Goal: Task Accomplishment & Management: Use online tool/utility

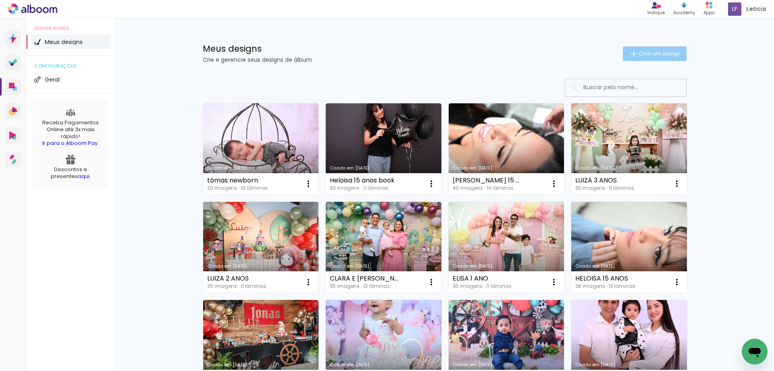
click at [639, 54] on span "Criar um design" at bounding box center [660, 53] width 42 height 5
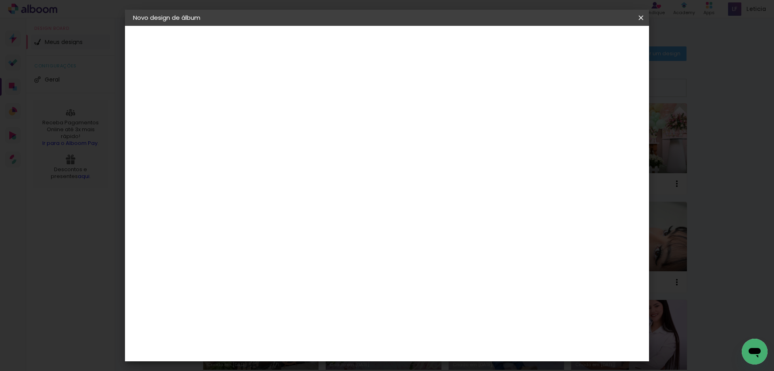
click at [265, 109] on input at bounding box center [265, 108] width 0 height 12
type input "NEWBORN [PERSON_NAME]"
type paper-input "NEWBORN [PERSON_NAME]"
click at [0, 0] on slot "Avançar" at bounding box center [0, 0] width 0 height 0
click at [308, 153] on input at bounding box center [285, 153] width 81 height 10
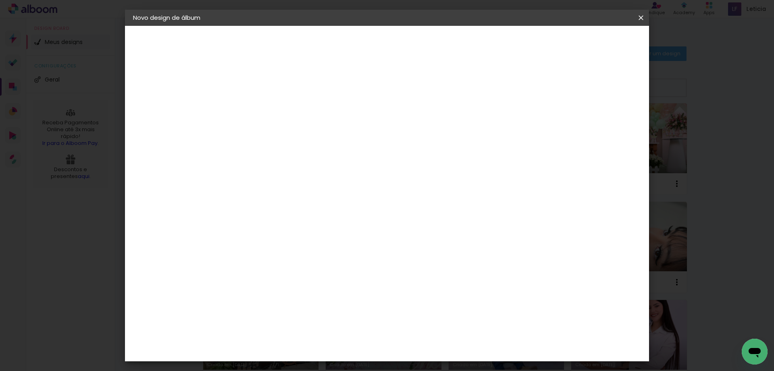
scroll to position [34, 0]
type input "PHOT"
type paper-input "PHOT"
click at [271, 354] on div "Photus" at bounding box center [271, 357] width 22 height 6
click at [394, 38] on paper-button "Avançar" at bounding box center [375, 43] width 40 height 14
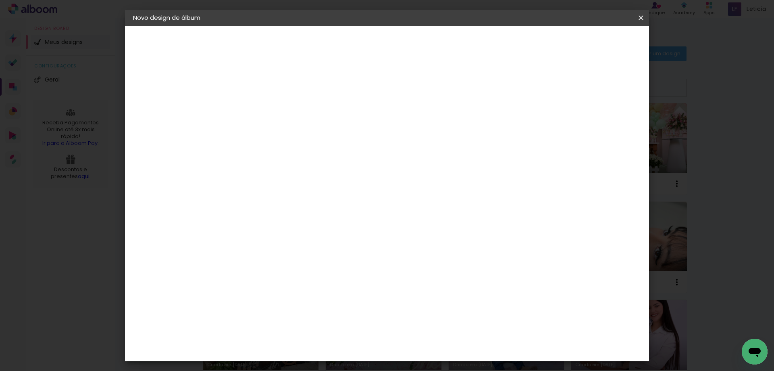
click at [319, 171] on span "20 × 25" at bounding box center [300, 177] width 37 height 17
click at [0, 0] on slot "Avançar" at bounding box center [0, 0] width 0 height 0
click at [599, 38] on paper-button "Iniciar design" at bounding box center [572, 43] width 53 height 14
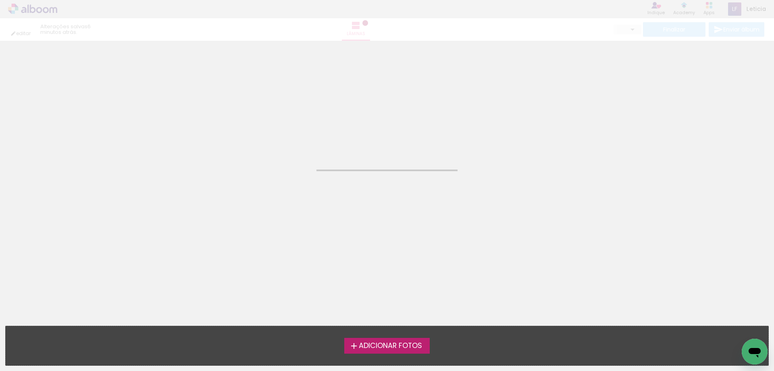
click at [408, 342] on span "Adicionar Fotos" at bounding box center [390, 345] width 63 height 7
click at [0, 0] on input "file" at bounding box center [0, 0] width 0 height 0
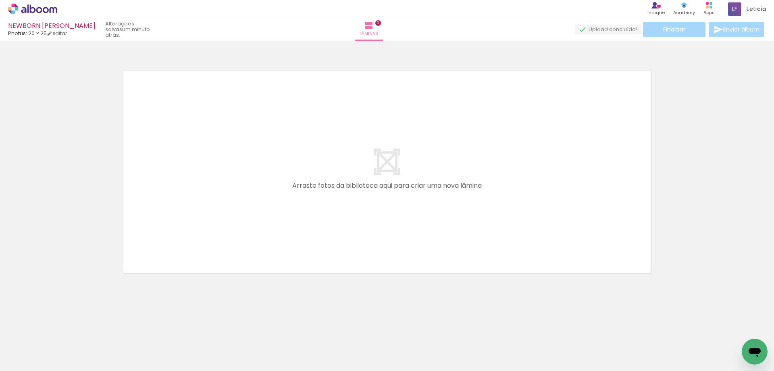
scroll to position [0, 333]
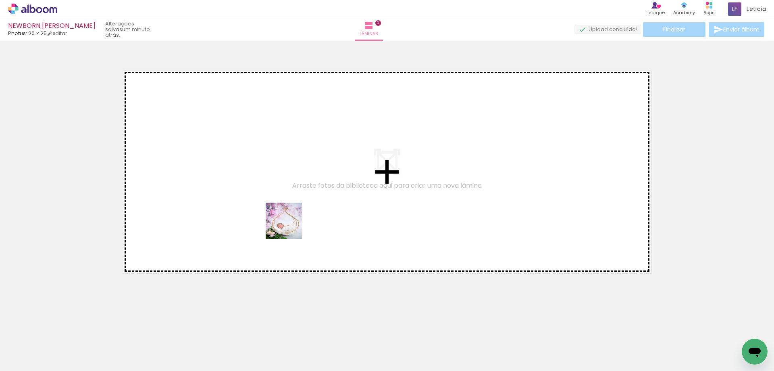
drag, startPoint x: 338, startPoint y: 340, endPoint x: 288, endPoint y: 222, distance: 128.5
click at [288, 222] on quentale-workspace at bounding box center [387, 185] width 774 height 371
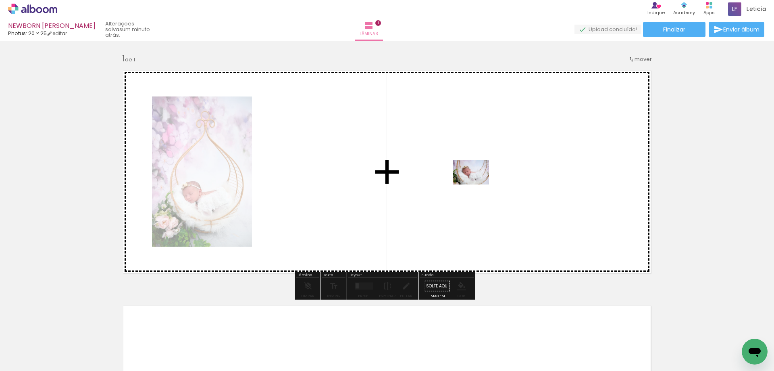
drag, startPoint x: 386, startPoint y: 346, endPoint x: 477, endPoint y: 184, distance: 185.2
click at [477, 184] on quentale-workspace at bounding box center [387, 185] width 774 height 371
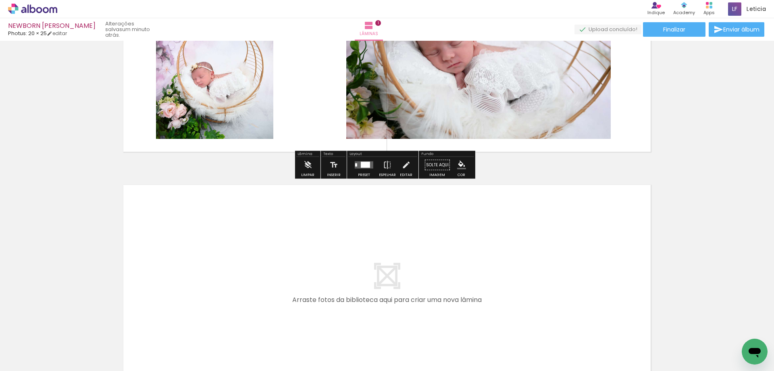
scroll to position [161, 0]
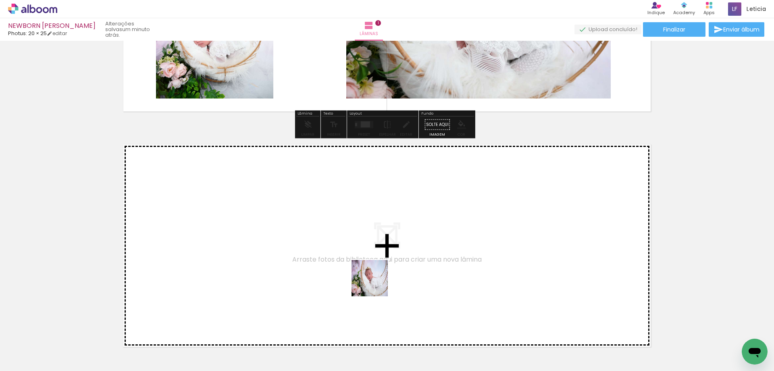
drag, startPoint x: 433, startPoint y: 354, endPoint x: 452, endPoint y: 329, distance: 31.1
click at [369, 277] on quentale-workspace at bounding box center [387, 185] width 774 height 371
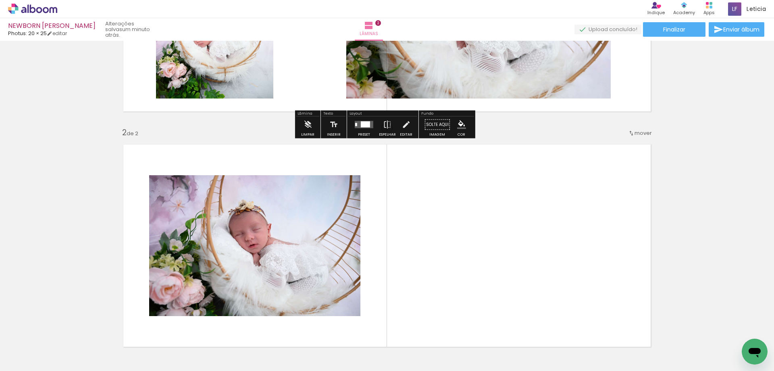
scroll to position [226, 0]
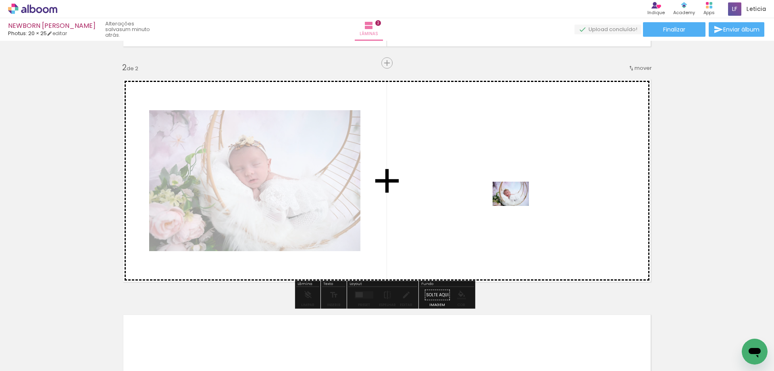
drag, startPoint x: 473, startPoint y: 348, endPoint x: 517, endPoint y: 206, distance: 149.0
click at [517, 206] on quentale-workspace at bounding box center [387, 185] width 774 height 371
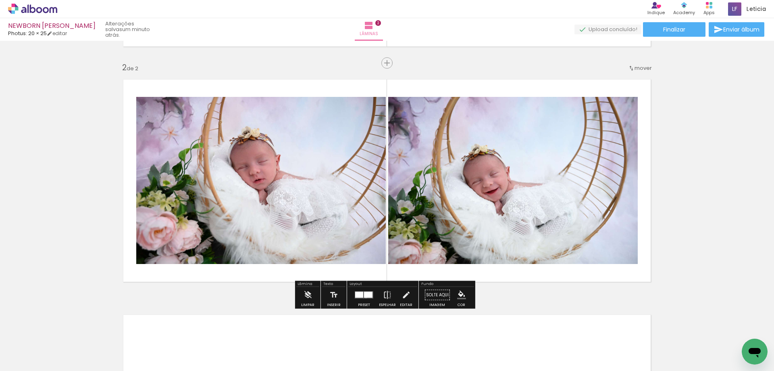
click at [364, 296] on div at bounding box center [368, 295] width 8 height 6
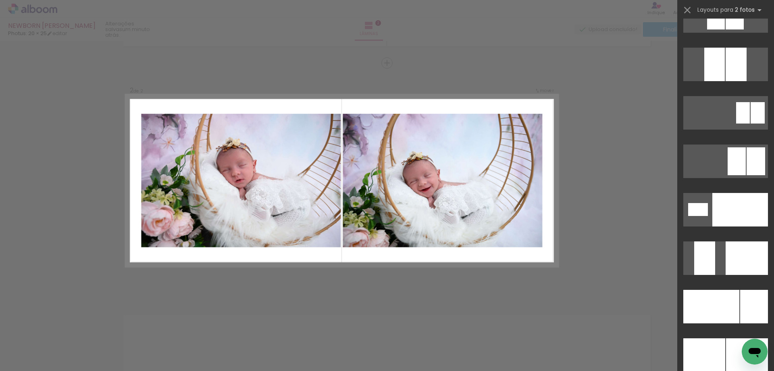
scroll to position [3416, 0]
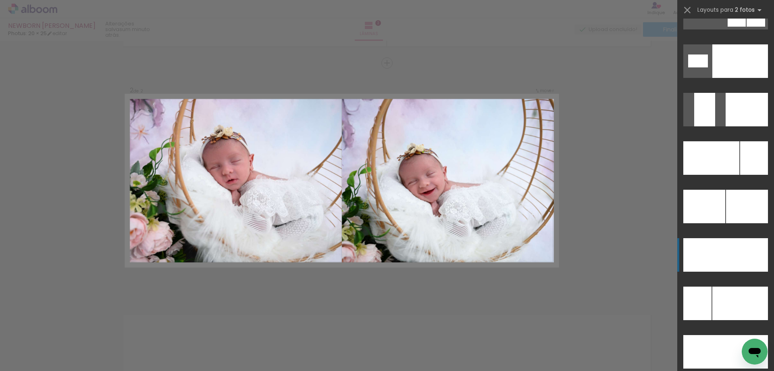
click at [738, 264] on div at bounding box center [747, 254] width 42 height 33
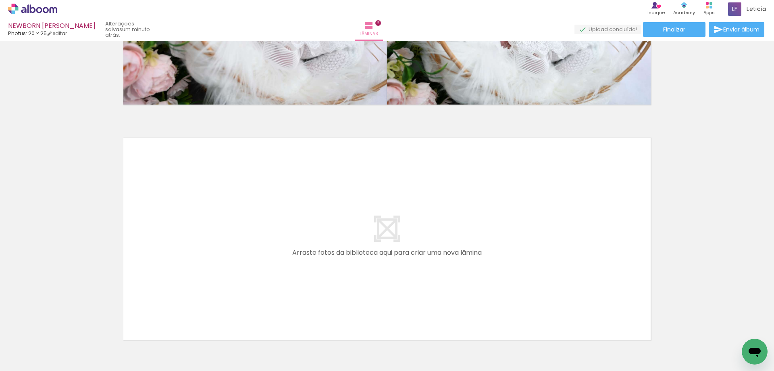
scroll to position [444, 0]
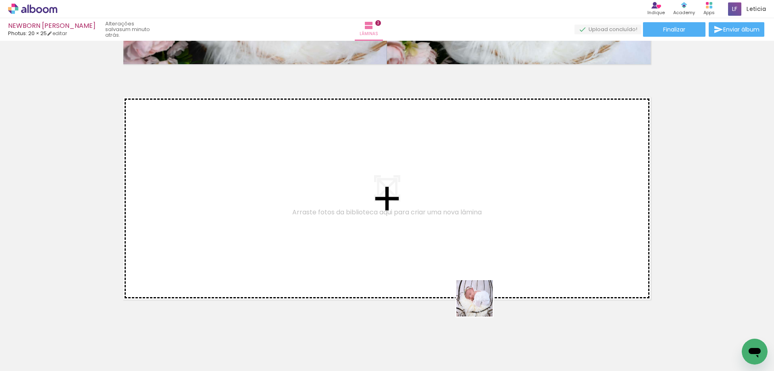
drag, startPoint x: 512, startPoint y: 346, endPoint x: 563, endPoint y: 358, distance: 52.6
click at [421, 260] on quentale-workspace at bounding box center [387, 185] width 774 height 371
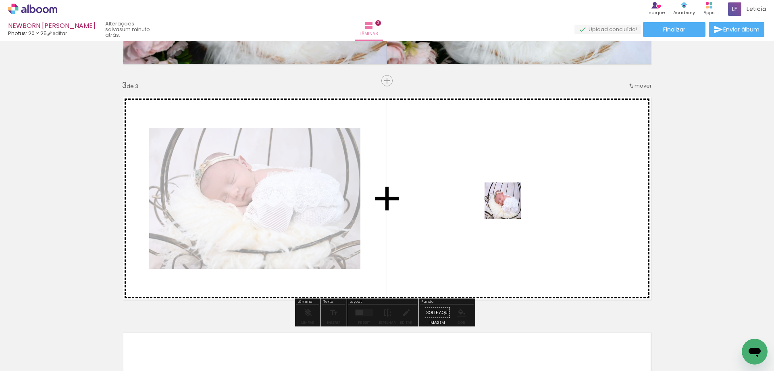
scroll to position [461, 0]
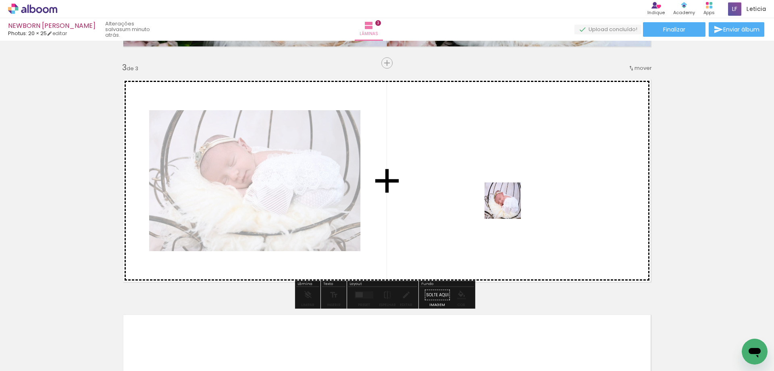
drag, startPoint x: 565, startPoint y: 353, endPoint x: 358, endPoint y: 297, distance: 214.4
click at [508, 204] on quentale-workspace at bounding box center [387, 185] width 774 height 371
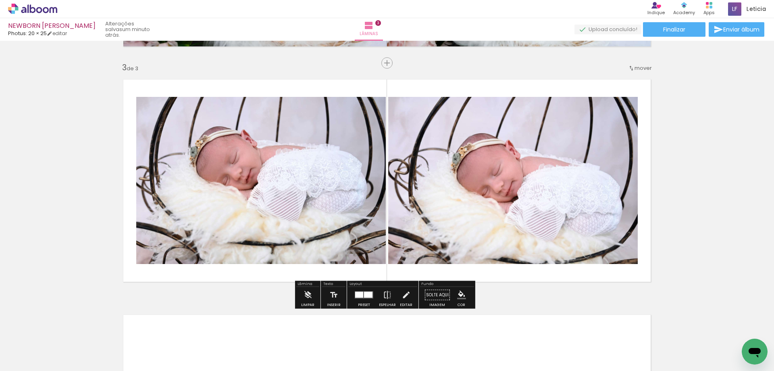
click at [358, 297] on div at bounding box center [359, 295] width 8 height 6
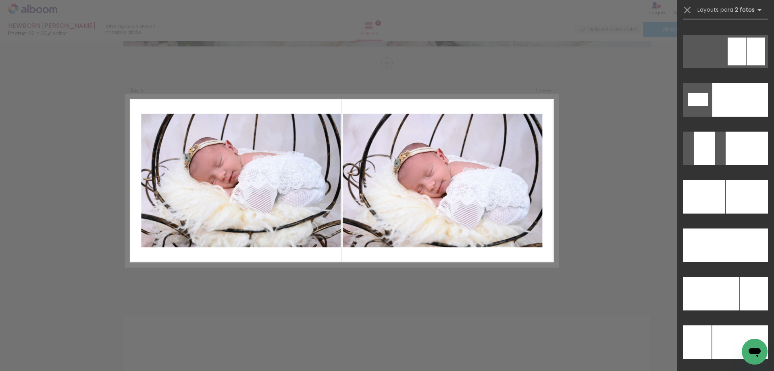
scroll to position [3393, 0]
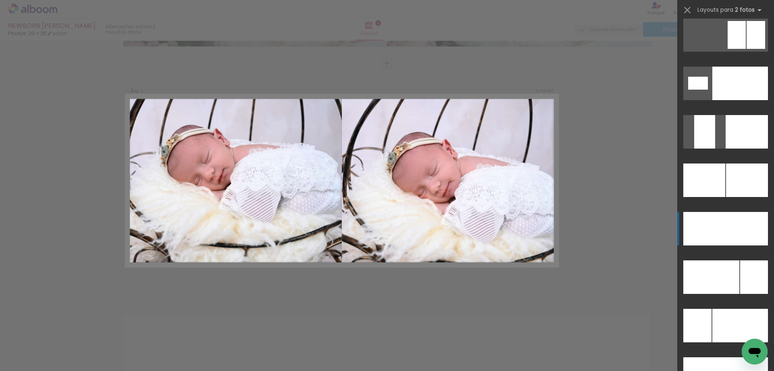
click at [727, 225] on div at bounding box center [747, 228] width 42 height 33
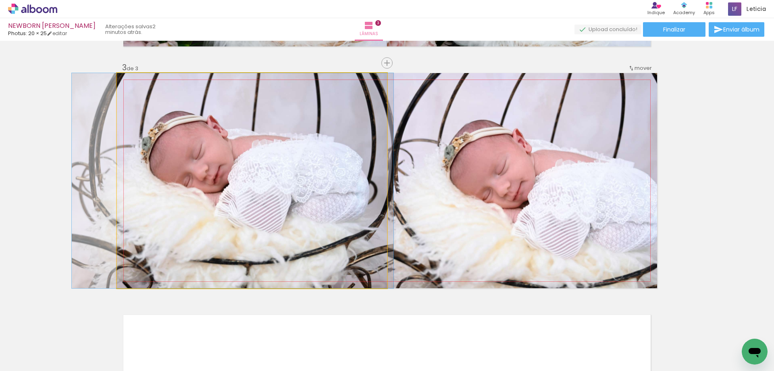
drag, startPoint x: 349, startPoint y: 194, endPoint x: 329, endPoint y: 194, distance: 19.4
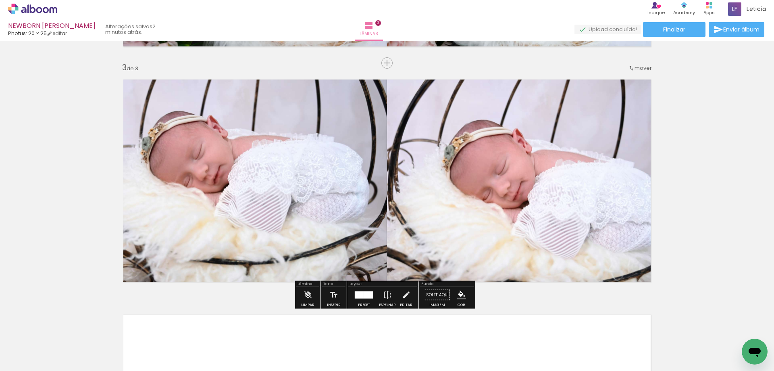
click at [575, 227] on quentale-photo at bounding box center [522, 180] width 270 height 215
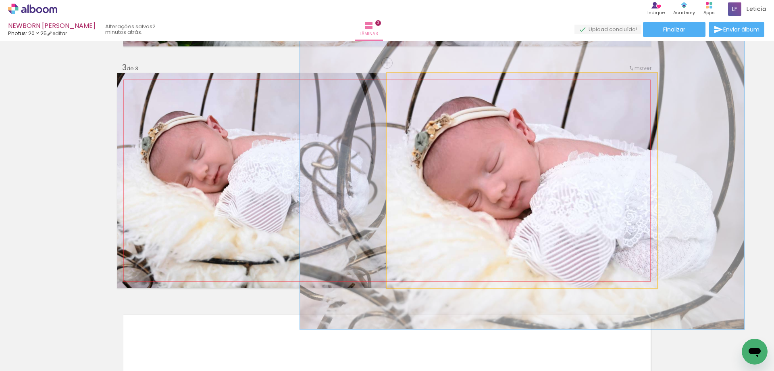
drag, startPoint x: 406, startPoint y: 86, endPoint x: 418, endPoint y: 88, distance: 12.3
type paper-slider "143"
click at [418, 88] on quentale-photo at bounding box center [522, 180] width 270 height 215
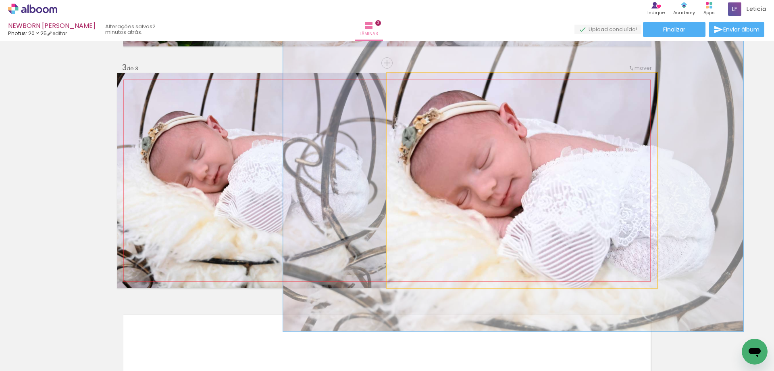
drag, startPoint x: 570, startPoint y: 244, endPoint x: 561, endPoint y: 241, distance: 9.4
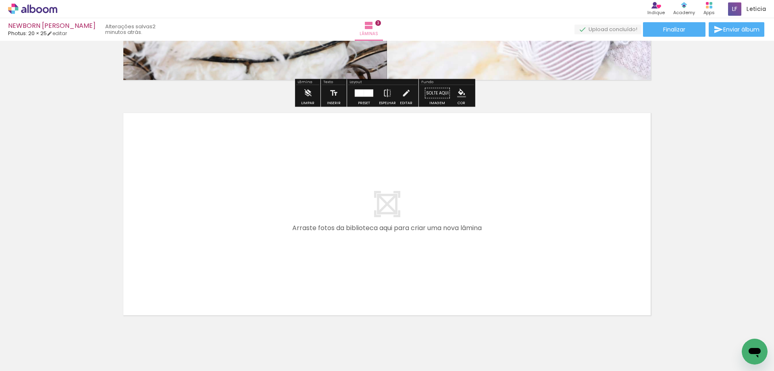
scroll to position [692, 0]
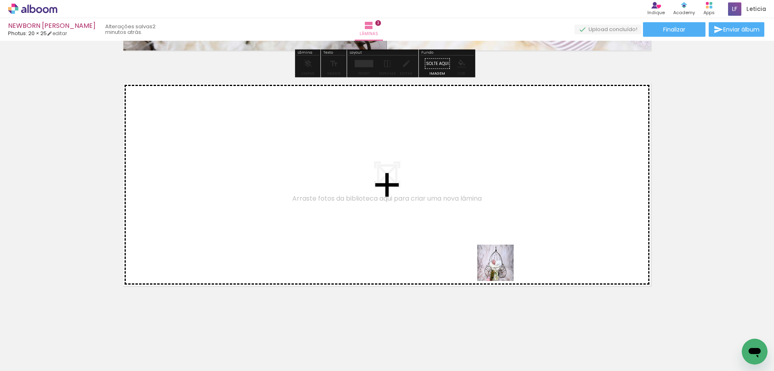
drag, startPoint x: 610, startPoint y: 342, endPoint x: 462, endPoint y: 259, distance: 169.1
click at [462, 259] on quentale-workspace at bounding box center [387, 185] width 774 height 371
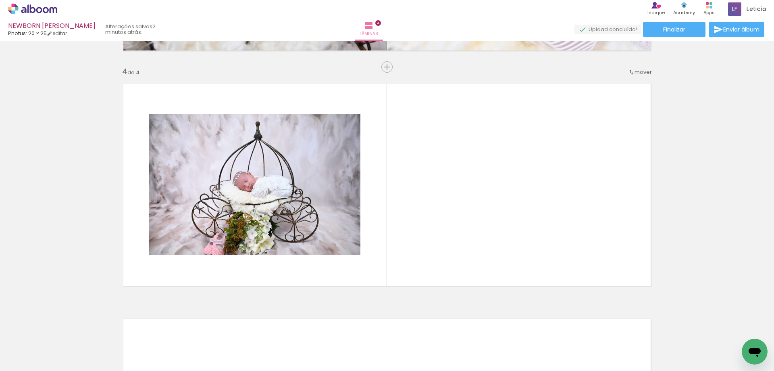
scroll to position [696, 0]
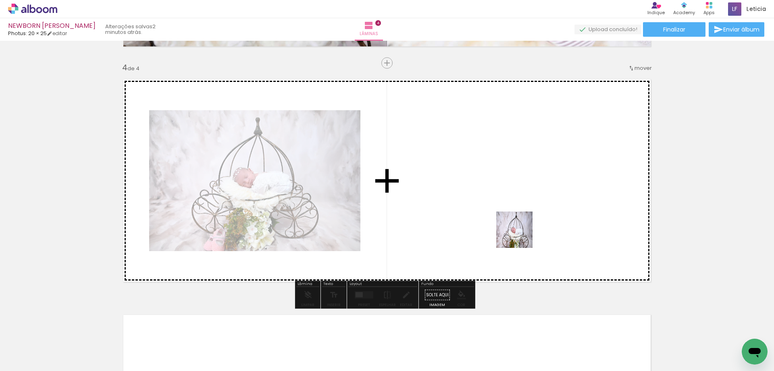
drag, startPoint x: 656, startPoint y: 346, endPoint x: 521, endPoint y: 235, distance: 175.1
click at [521, 235] on quentale-workspace at bounding box center [387, 185] width 774 height 371
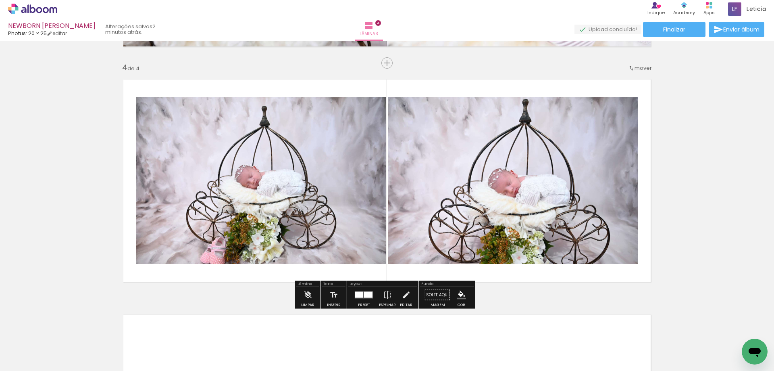
click at [364, 294] on div at bounding box center [368, 295] width 8 height 6
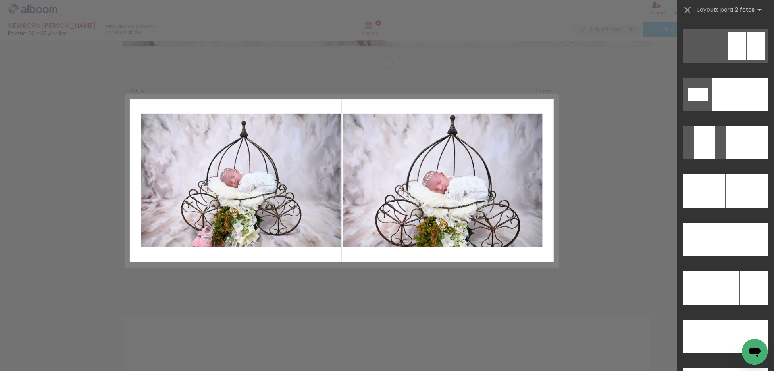
scroll to position [3404, 0]
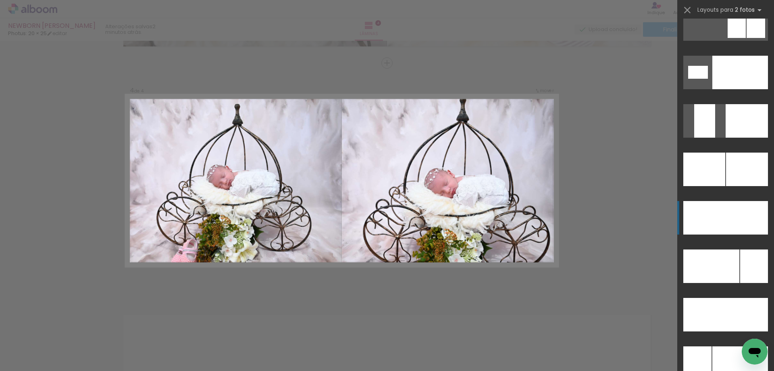
click at [735, 209] on div at bounding box center [747, 217] width 42 height 33
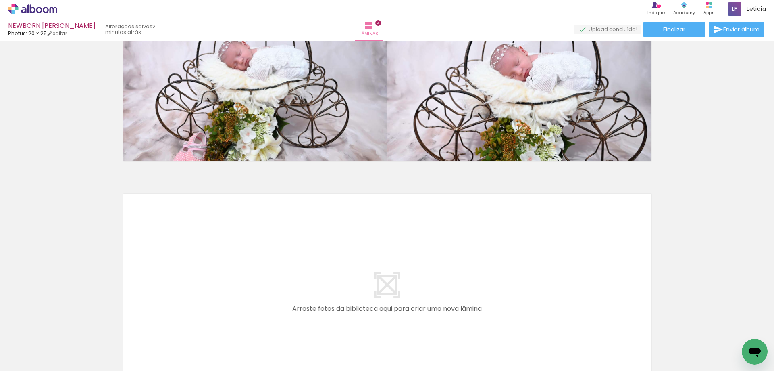
scroll to position [0, 648]
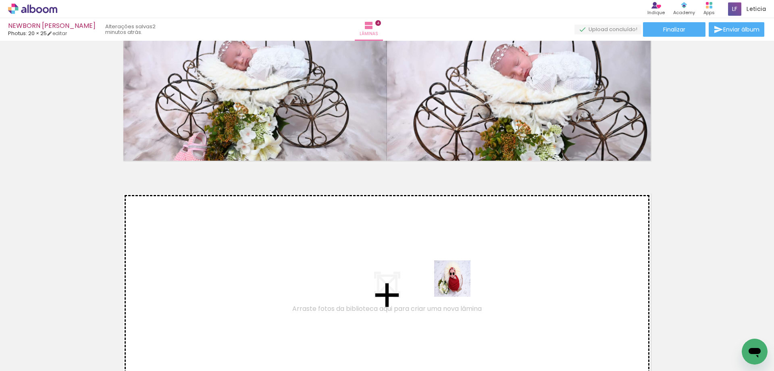
drag, startPoint x: 564, startPoint y: 351, endPoint x: 582, endPoint y: 336, distance: 23.2
click at [360, 274] on quentale-workspace at bounding box center [387, 185] width 774 height 371
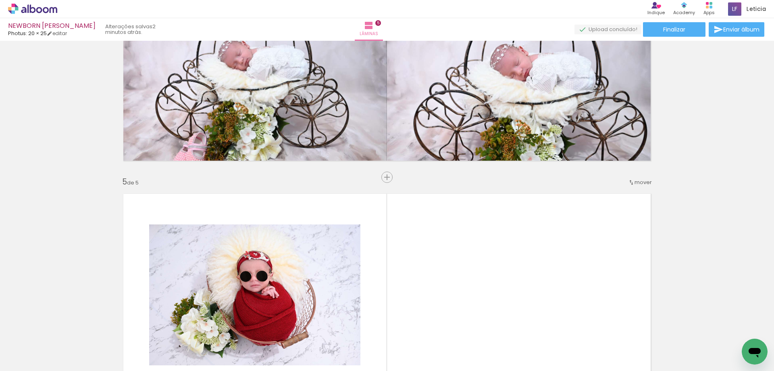
scroll to position [931, 0]
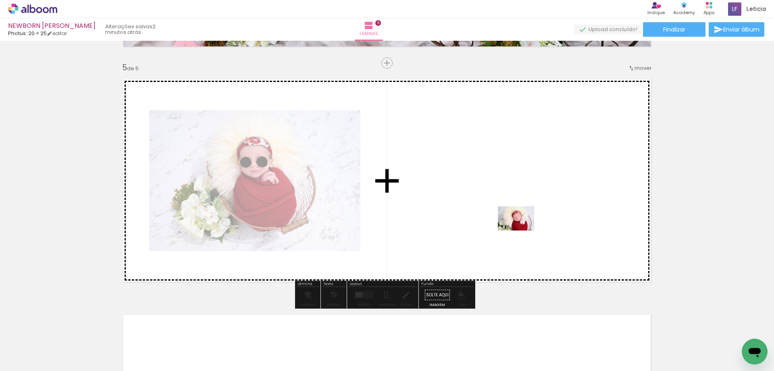
drag, startPoint x: 605, startPoint y: 347, endPoint x: 522, endPoint y: 230, distance: 143.4
click at [522, 230] on quentale-workspace at bounding box center [387, 185] width 774 height 371
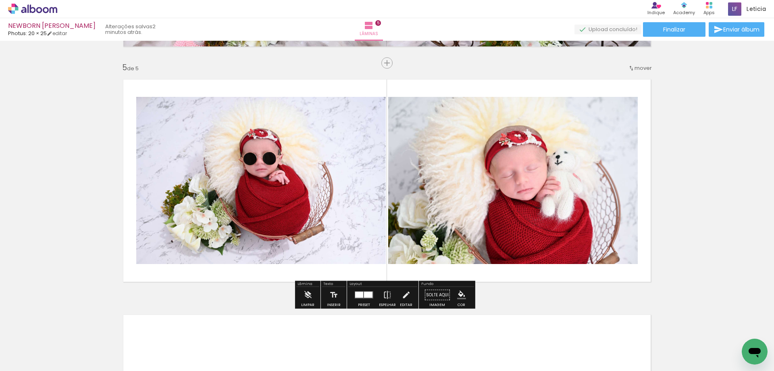
click at [366, 297] on div at bounding box center [368, 295] width 8 height 6
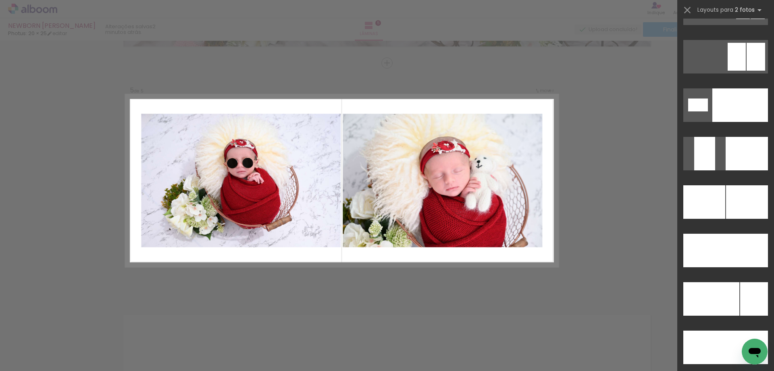
scroll to position [3421, 0]
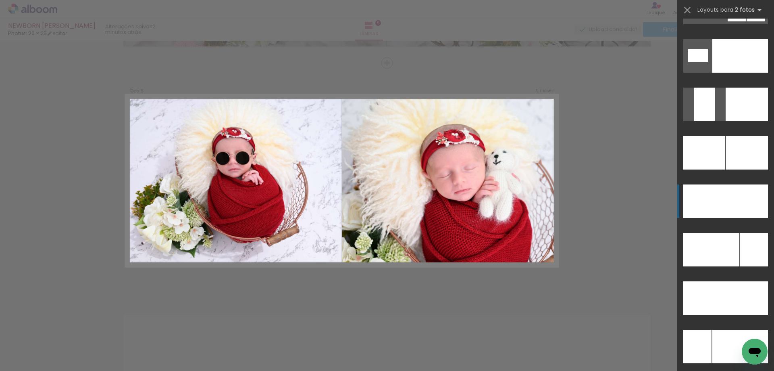
click at [735, 206] on div at bounding box center [747, 200] width 42 height 33
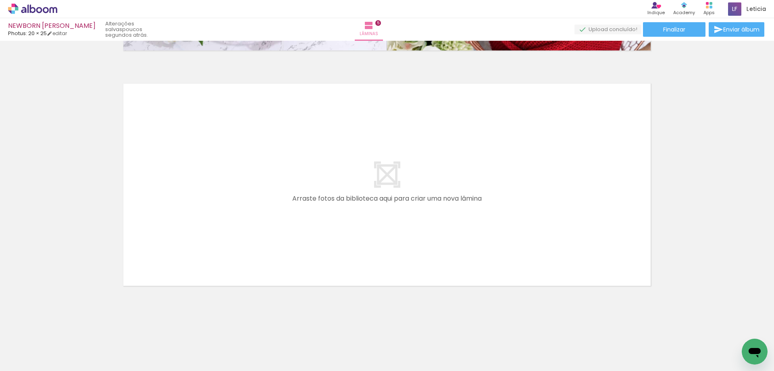
scroll to position [0, 694]
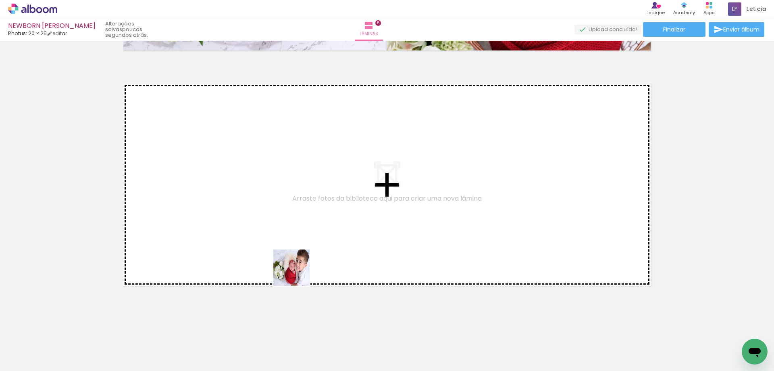
drag, startPoint x: 332, startPoint y: 348, endPoint x: 389, endPoint y: 348, distance: 56.9
click at [273, 244] on quentale-workspace at bounding box center [387, 185] width 774 height 371
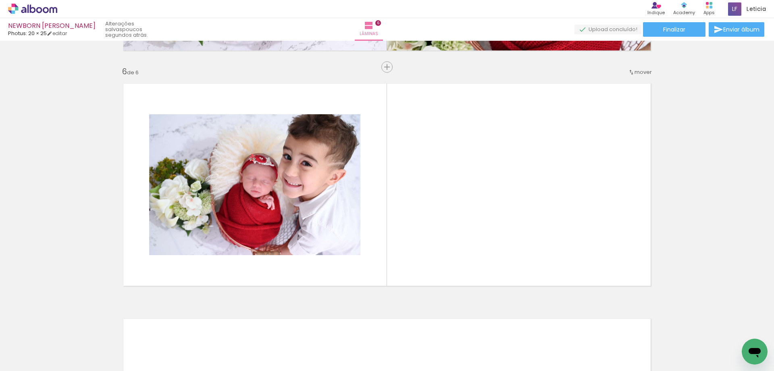
scroll to position [1166, 0]
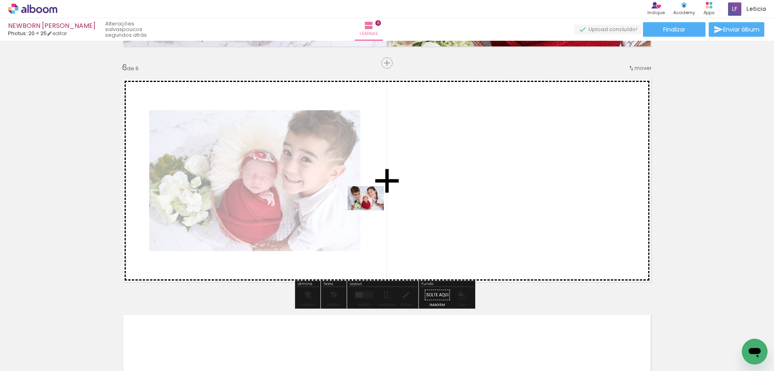
drag, startPoint x: 389, startPoint y: 348, endPoint x: 372, endPoint y: 210, distance: 139.3
click at [372, 210] on quentale-workspace at bounding box center [387, 185] width 774 height 371
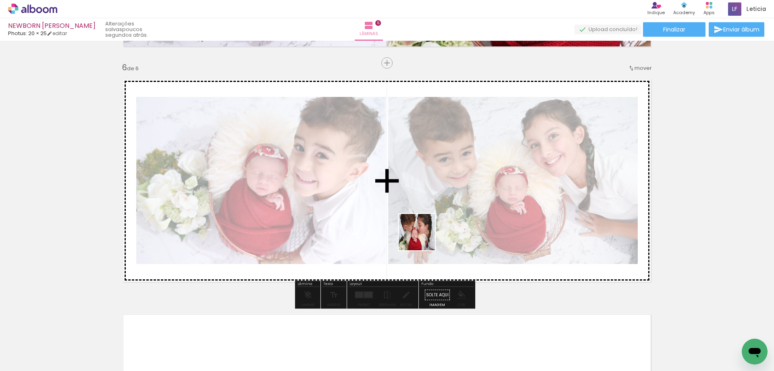
drag, startPoint x: 424, startPoint y: 346, endPoint x: 421, endPoint y: 219, distance: 126.2
click at [421, 219] on quentale-workspace at bounding box center [387, 185] width 774 height 371
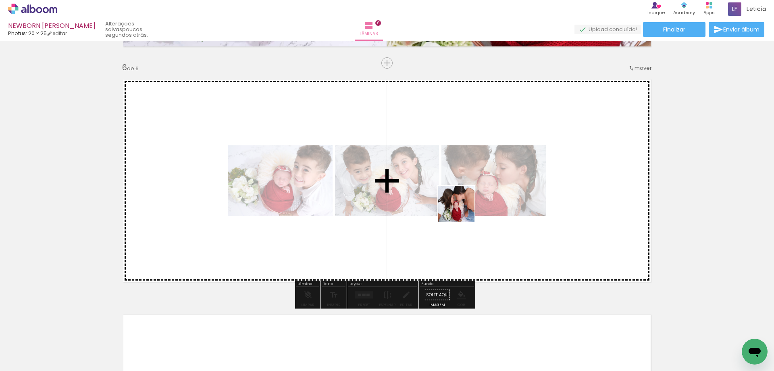
drag, startPoint x: 471, startPoint y: 356, endPoint x: 455, endPoint y: 206, distance: 150.4
click at [462, 203] on quentale-workspace at bounding box center [387, 185] width 774 height 371
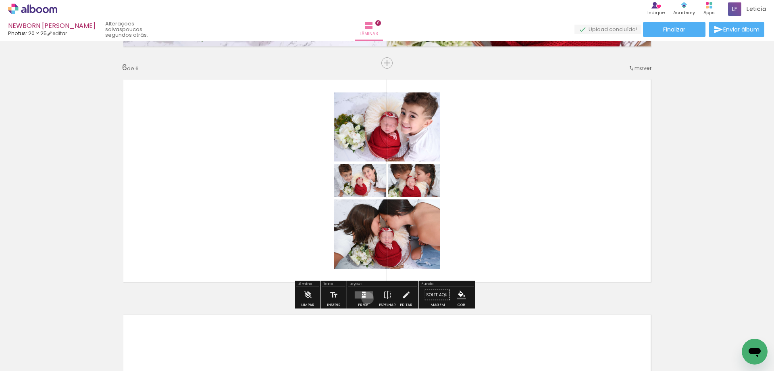
click at [366, 298] on quentale-layouter at bounding box center [364, 294] width 19 height 7
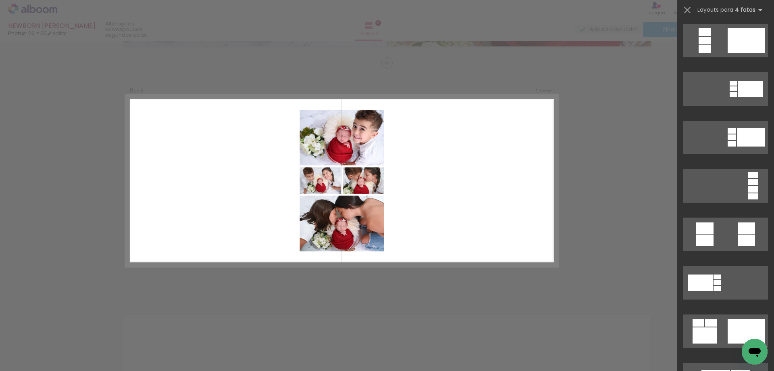
scroll to position [0, 0]
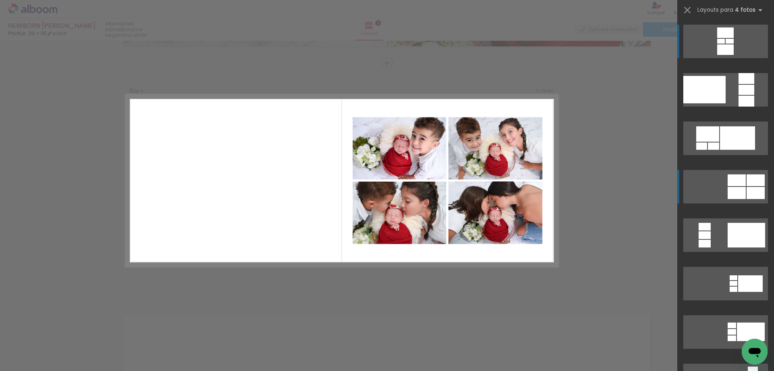
click at [735, 187] on div at bounding box center [737, 193] width 18 height 12
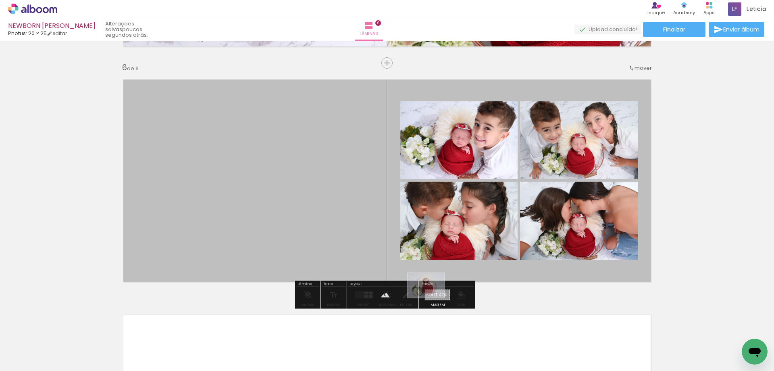
drag, startPoint x: 527, startPoint y: 354, endPoint x: 432, endPoint y: 297, distance: 110.2
click at [432, 297] on quentale-workspace at bounding box center [387, 185] width 774 height 371
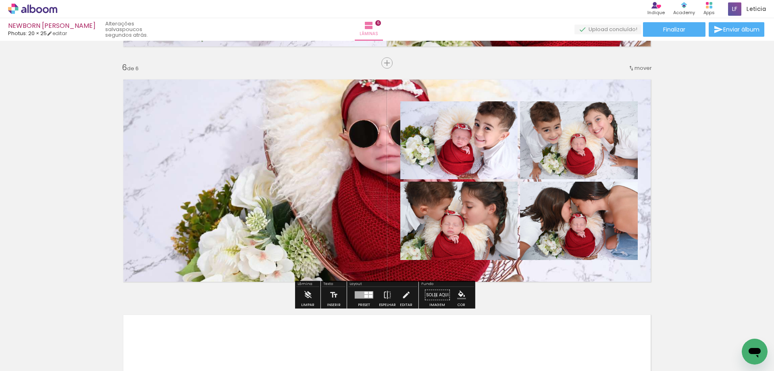
click at [433, 295] on paper-button "Solte aqui Imagem" at bounding box center [437, 297] width 29 height 21
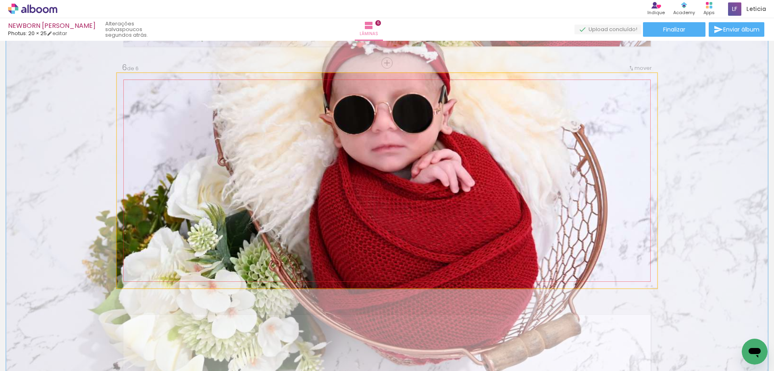
drag, startPoint x: 148, startPoint y: 98, endPoint x: 162, endPoint y: 99, distance: 14.2
type paper-slider "149"
click at [162, 99] on div at bounding box center [159, 93] width 13 height 13
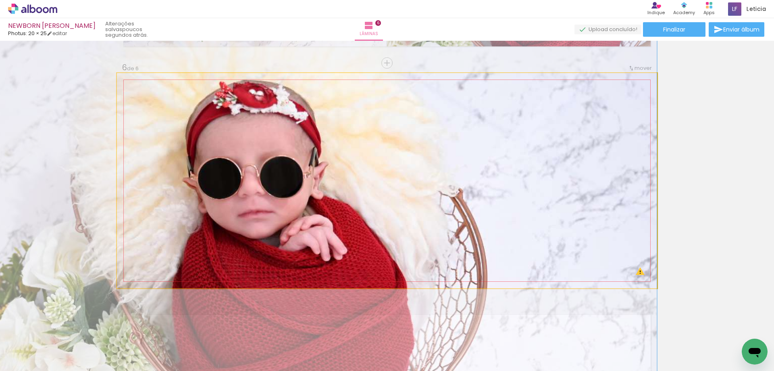
drag, startPoint x: 326, startPoint y: 174, endPoint x: 189, endPoint y: 241, distance: 152.7
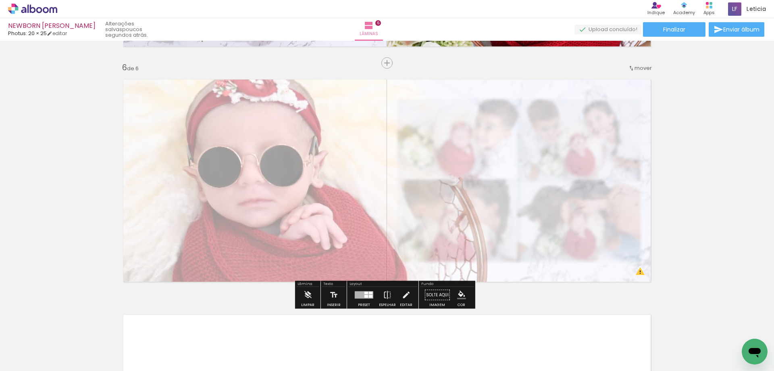
drag, startPoint x: 232, startPoint y: 94, endPoint x: 213, endPoint y: 96, distance: 19.0
type paper-slider "40"
click at [215, 96] on div at bounding box center [217, 93] width 5 height 5
click at [434, 298] on paper-button "Solte aqui Imagem" at bounding box center [437, 297] width 29 height 21
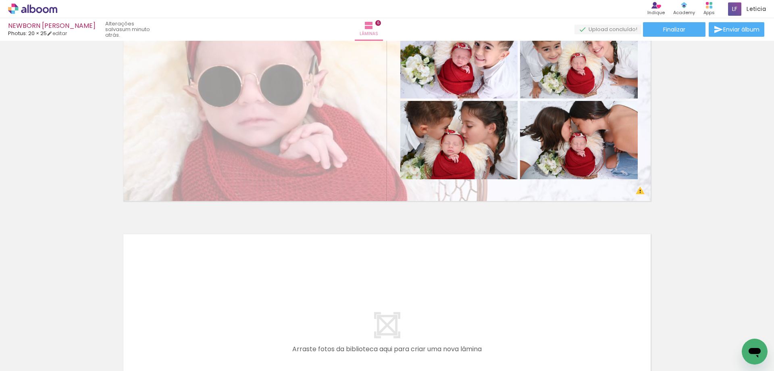
scroll to position [1207, 0]
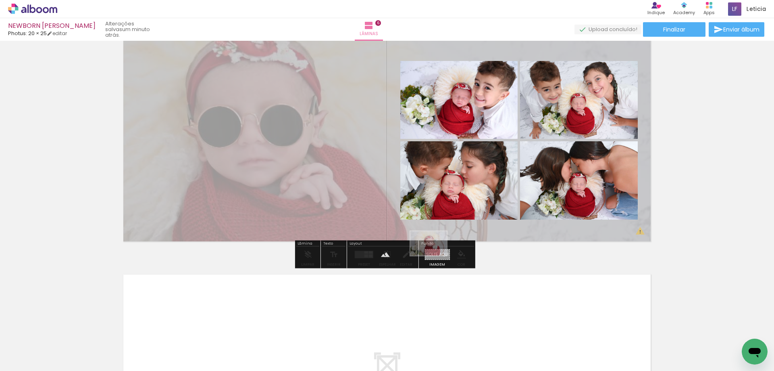
drag, startPoint x: 564, startPoint y: 351, endPoint x: 435, endPoint y: 255, distance: 160.6
click at [435, 255] on quentale-workspace at bounding box center [387, 185] width 774 height 371
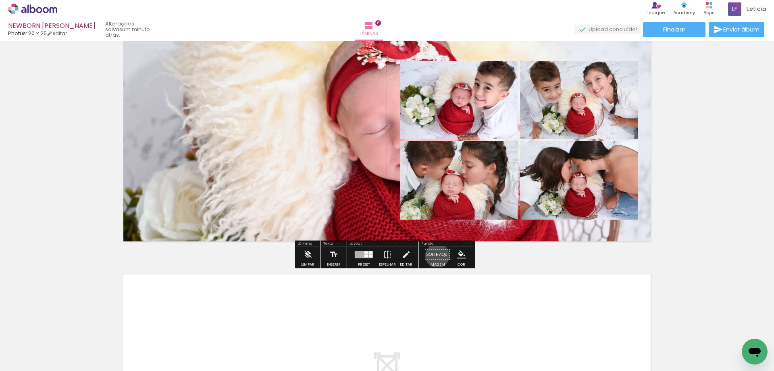
click at [435, 255] on paper-button "Solte aqui Imagem" at bounding box center [437, 256] width 29 height 21
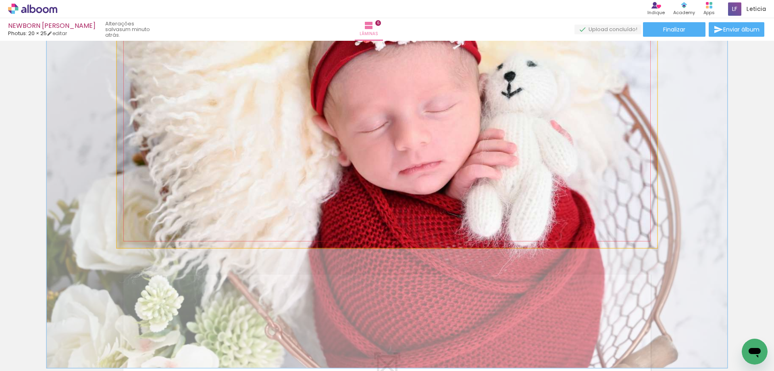
drag, startPoint x: 147, startPoint y: 51, endPoint x: 154, endPoint y: 51, distance: 7.3
click at [154, 51] on div at bounding box center [155, 53] width 13 height 13
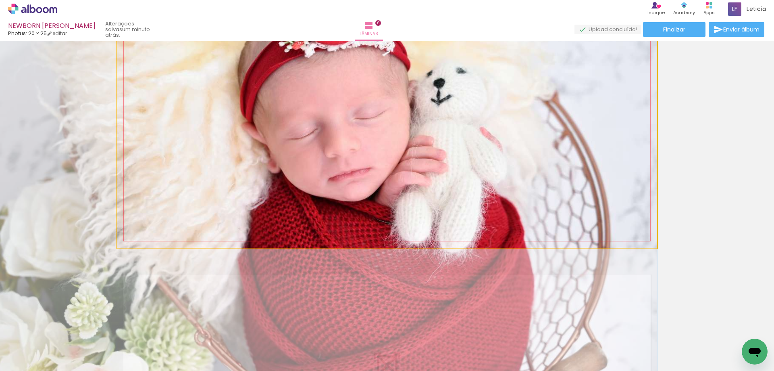
drag, startPoint x: 304, startPoint y: 148, endPoint x: 131, endPoint y: 155, distance: 173.1
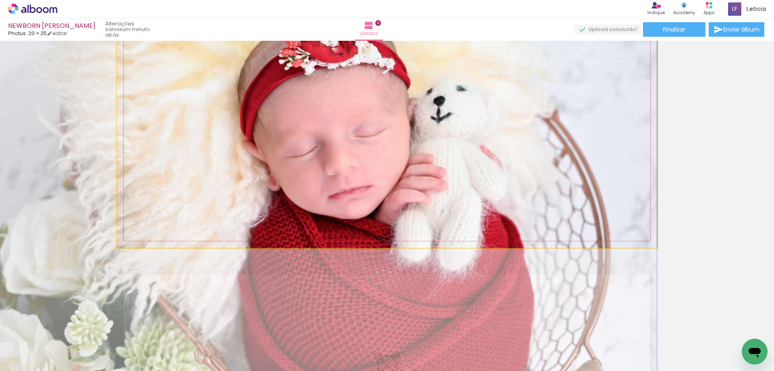
drag, startPoint x: 332, startPoint y: 170, endPoint x: 260, endPoint y: 187, distance: 73.9
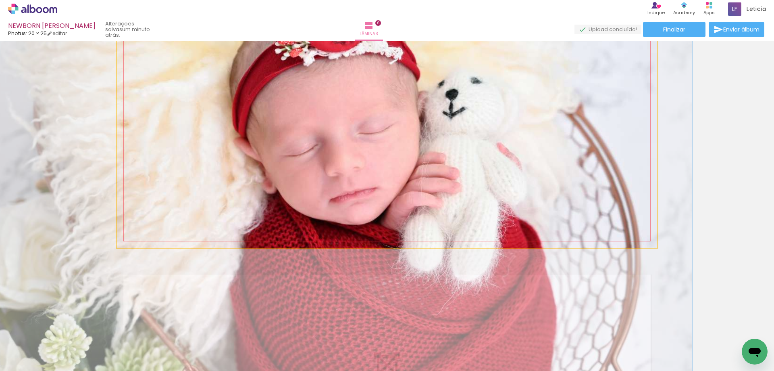
drag, startPoint x: 156, startPoint y: 54, endPoint x: 161, endPoint y: 54, distance: 4.4
type paper-slider "140"
click at [161, 54] on div at bounding box center [160, 53] width 13 height 13
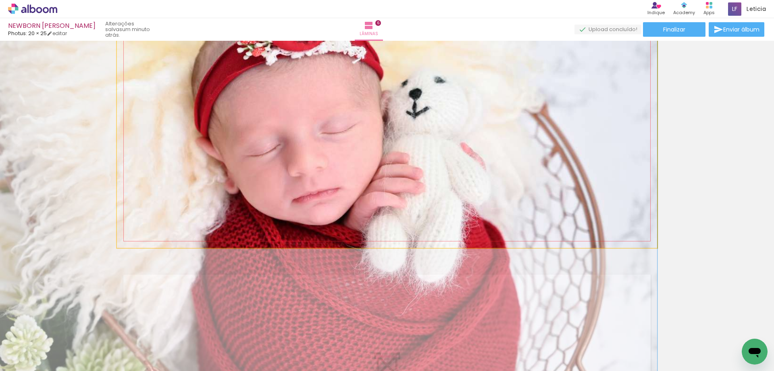
drag, startPoint x: 341, startPoint y: 175, endPoint x: 197, endPoint y: 175, distance: 143.9
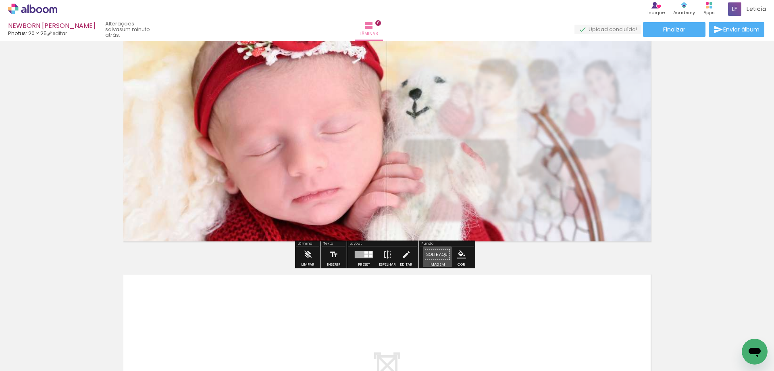
click at [436, 254] on paper-button "Solte aqui Imagem" at bounding box center [437, 256] width 29 height 21
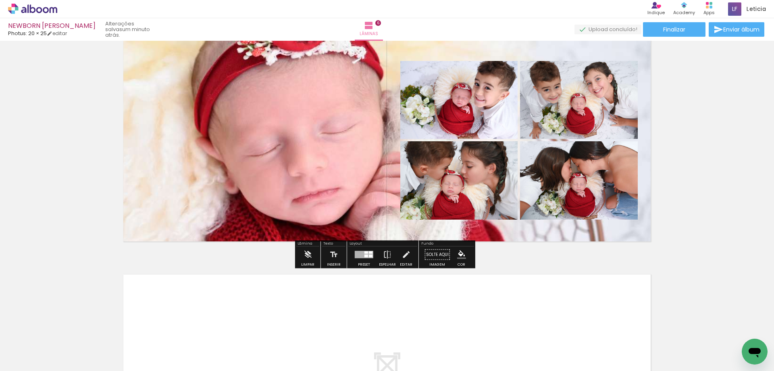
scroll to position [1166, 0]
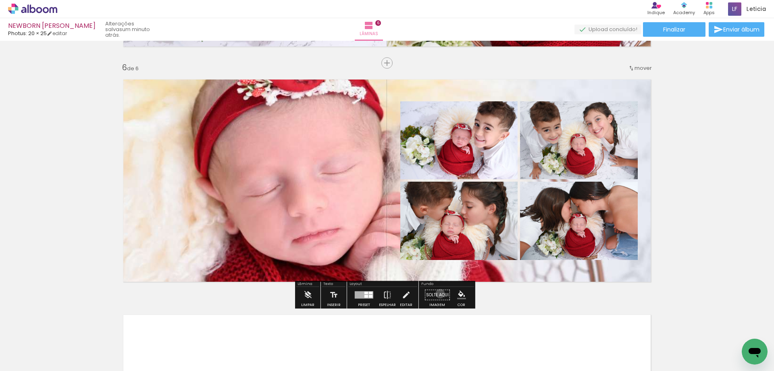
click at [437, 293] on paper-button "Solte aqui Imagem" at bounding box center [437, 297] width 29 height 21
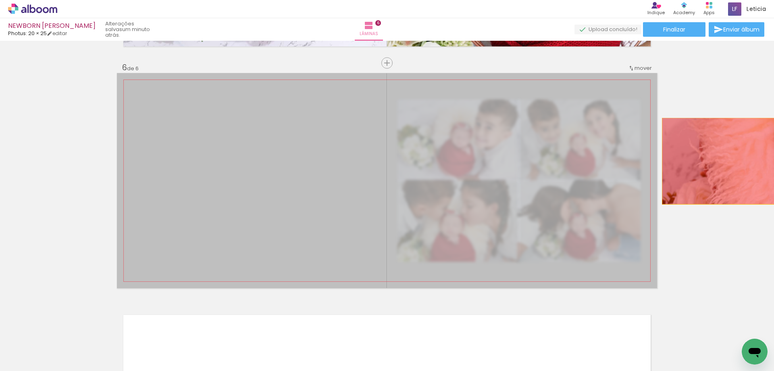
drag, startPoint x: 296, startPoint y: 192, endPoint x: 774, endPoint y: 148, distance: 479.8
click at [774, 148] on div "Inserir lâmina 1 de 6 Inserir lâmina 2 de 6 Inserir lâmina 3 de 6 Inserir lâmin…" at bounding box center [387, 206] width 774 height 330
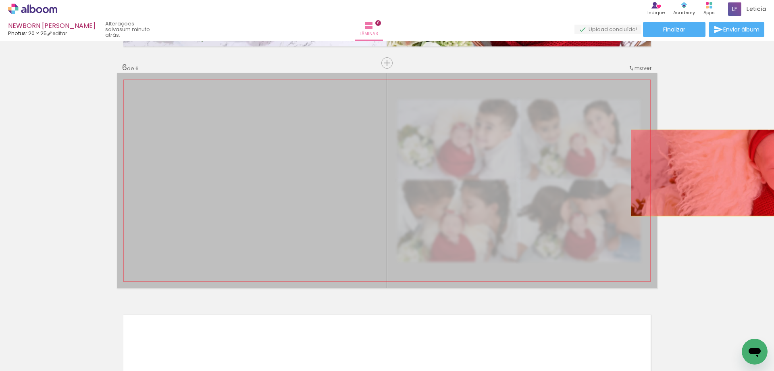
drag, startPoint x: 343, startPoint y: 198, endPoint x: 736, endPoint y: 173, distance: 393.9
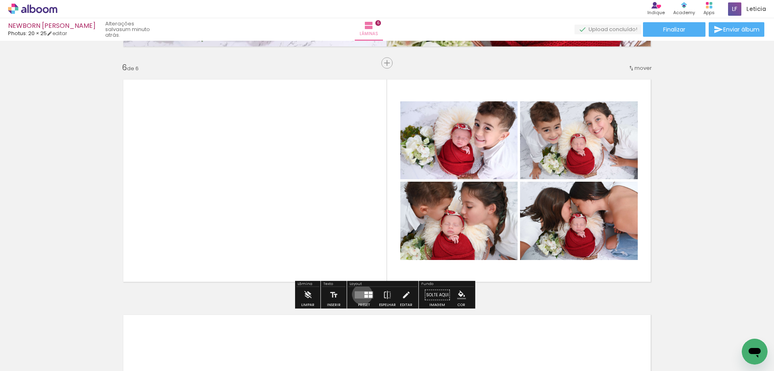
click at [360, 294] on quentale-layouter at bounding box center [364, 294] width 19 height 7
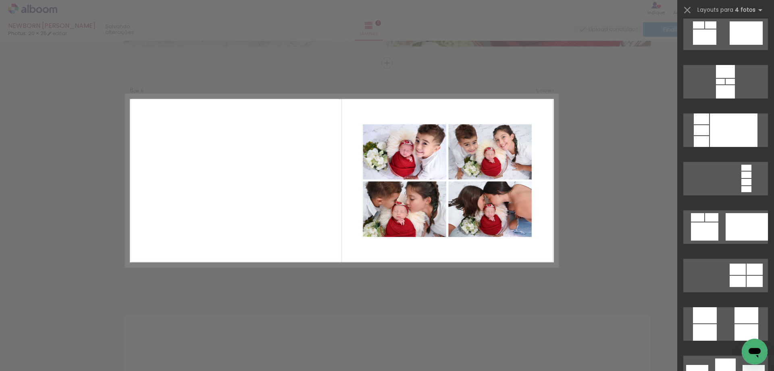
scroll to position [2564, 0]
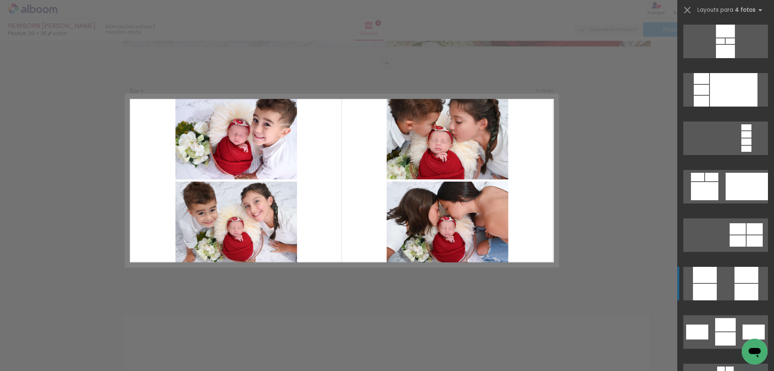
click at [729, 286] on quentale-layouter at bounding box center [725, 283] width 85 height 33
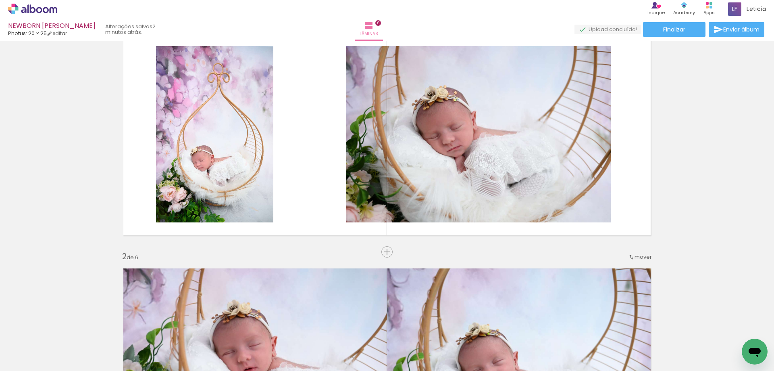
scroll to position [0, 0]
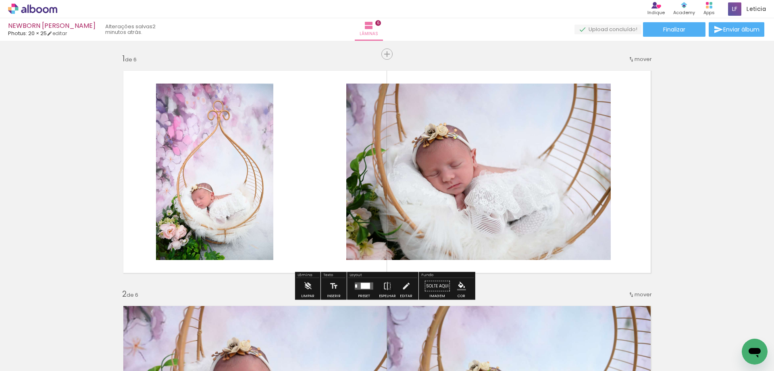
click at [364, 285] on div at bounding box center [365, 286] width 9 height 6
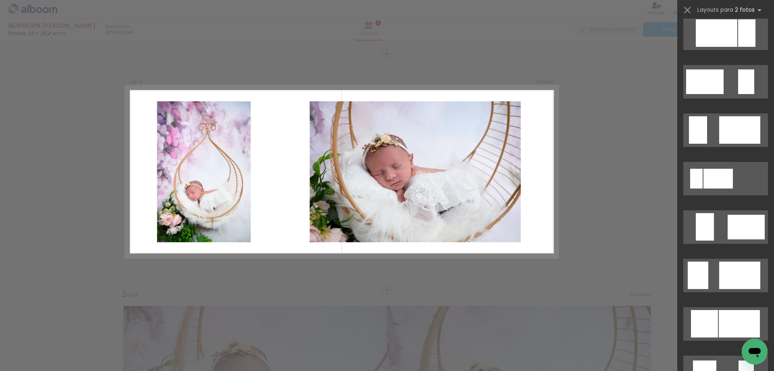
scroll to position [605, 0]
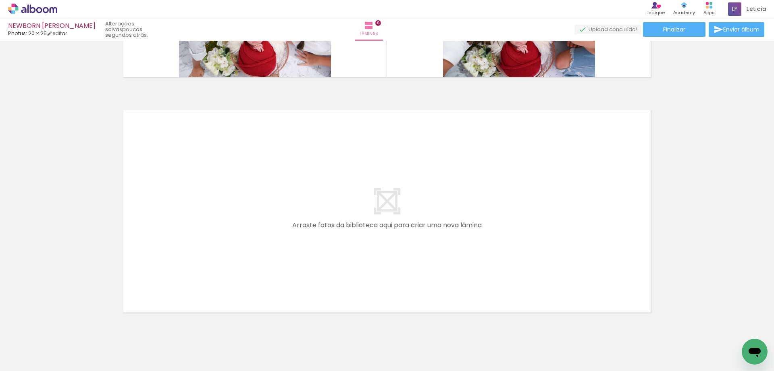
scroll to position [0, 0]
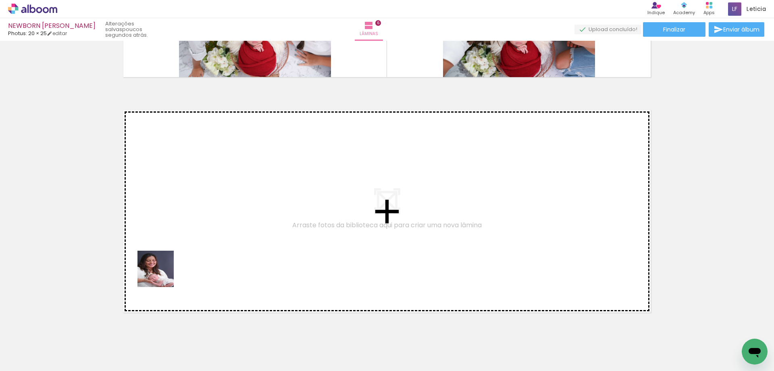
drag, startPoint x: 86, startPoint y: 347, endPoint x: 129, endPoint y: 349, distance: 42.8
click at [201, 241] on quentale-workspace at bounding box center [387, 185] width 774 height 371
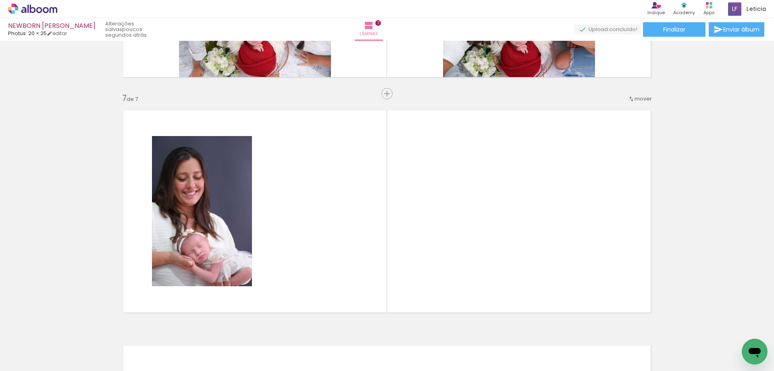
scroll to position [1402, 0]
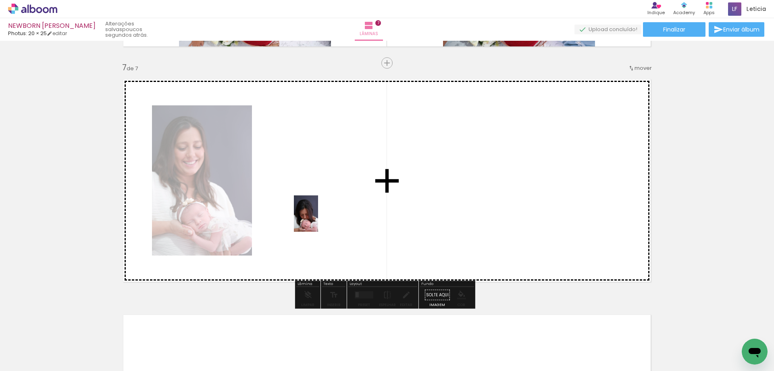
drag, startPoint x: 129, startPoint y: 349, endPoint x: 319, endPoint y: 219, distance: 231.2
click at [319, 219] on quentale-workspace at bounding box center [387, 185] width 774 height 371
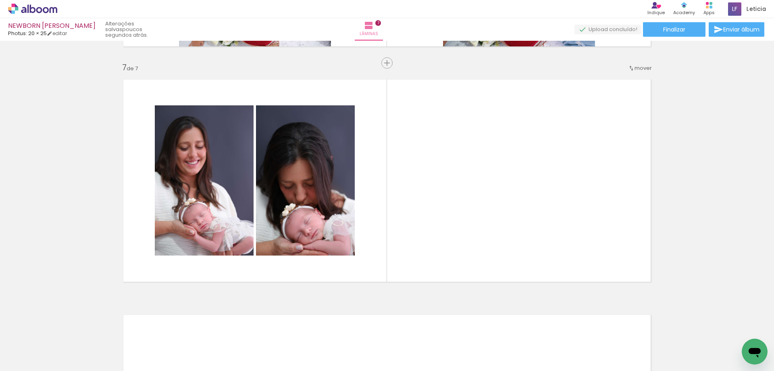
scroll to position [0, 81]
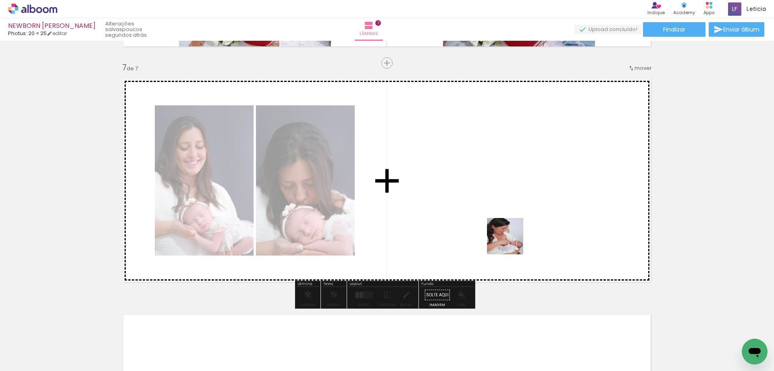
drag, startPoint x: 544, startPoint y: 352, endPoint x: 510, endPoint y: 237, distance: 119.6
click at [510, 237] on quentale-workspace at bounding box center [387, 185] width 774 height 371
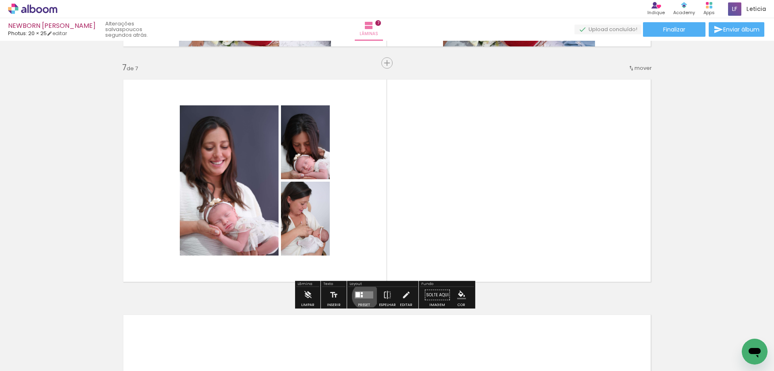
click at [364, 296] on quentale-layouter at bounding box center [364, 294] width 19 height 7
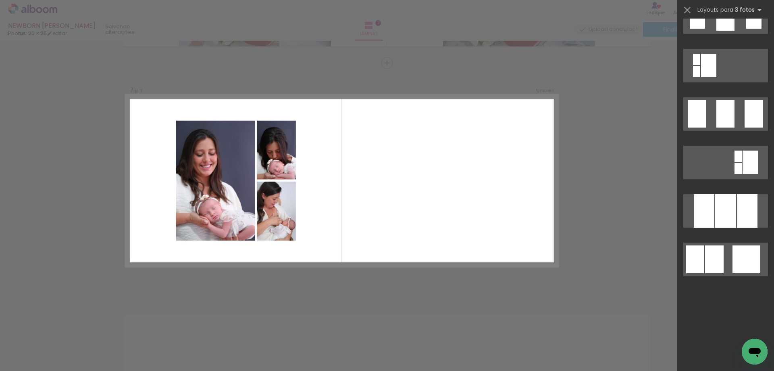
scroll to position [0, 0]
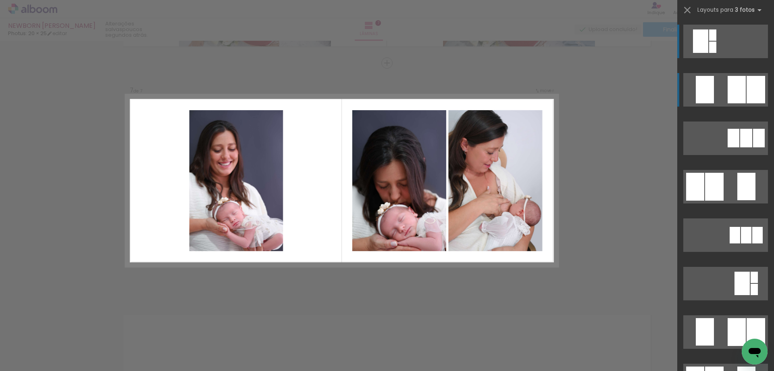
click at [743, 85] on quentale-layouter at bounding box center [725, 89] width 85 height 33
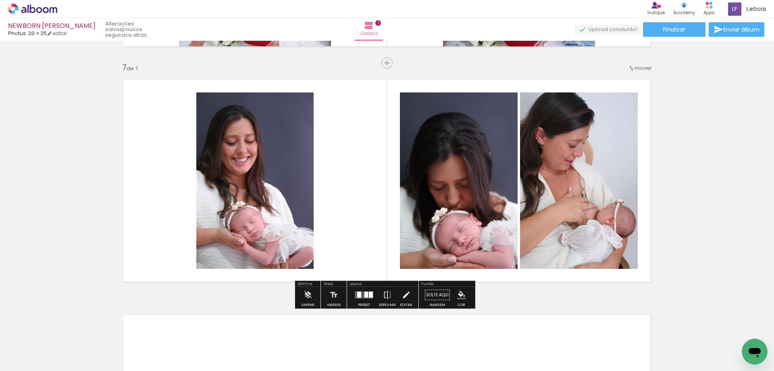
click at [351, 296] on paper-button "Preset" at bounding box center [364, 297] width 26 height 21
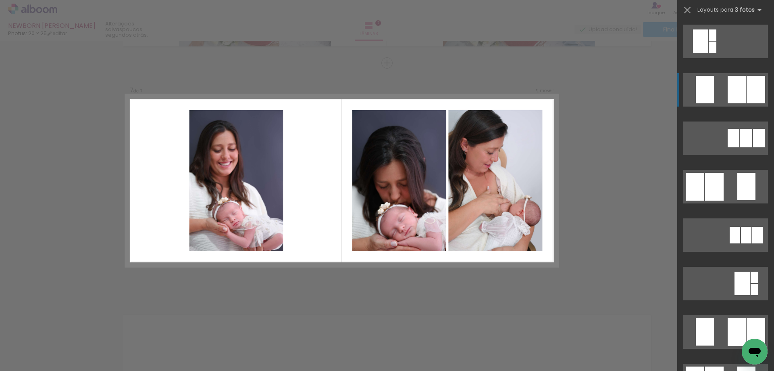
scroll to position [48, 0]
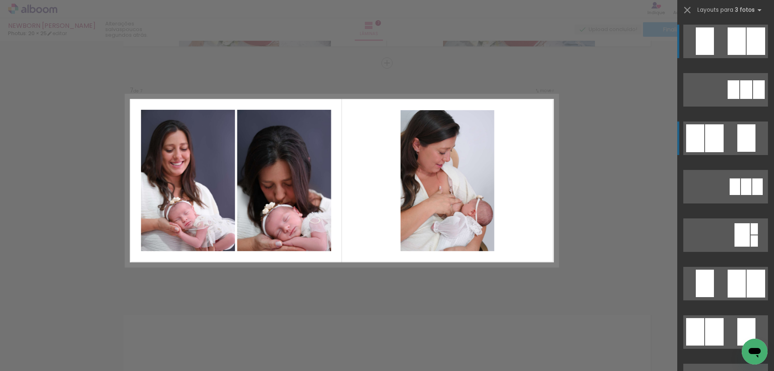
click at [725, 135] on quentale-layouter at bounding box center [725, 137] width 85 height 33
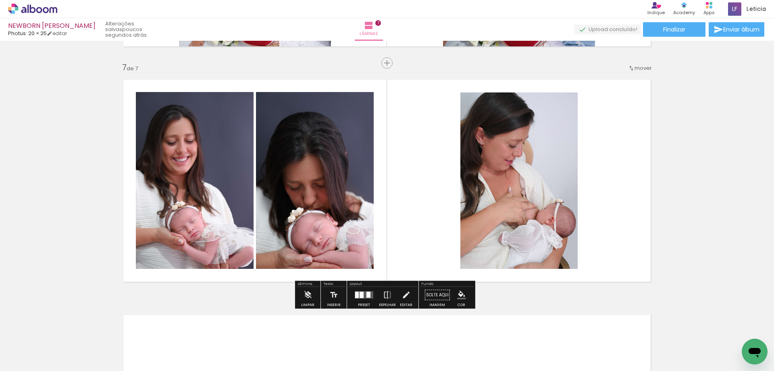
scroll to position [1523, 0]
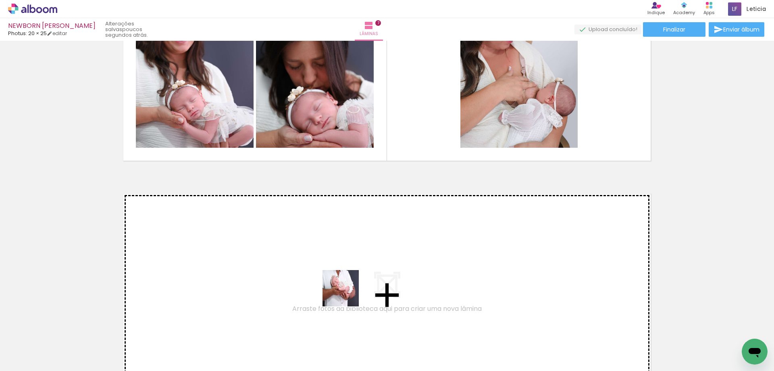
drag, startPoint x: 421, startPoint y: 348, endPoint x: 326, endPoint y: 290, distance: 111.8
click at [326, 290] on quentale-workspace at bounding box center [387, 185] width 774 height 371
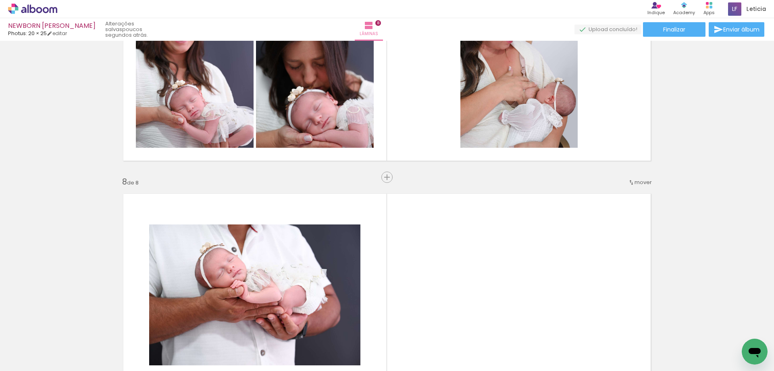
scroll to position [1637, 0]
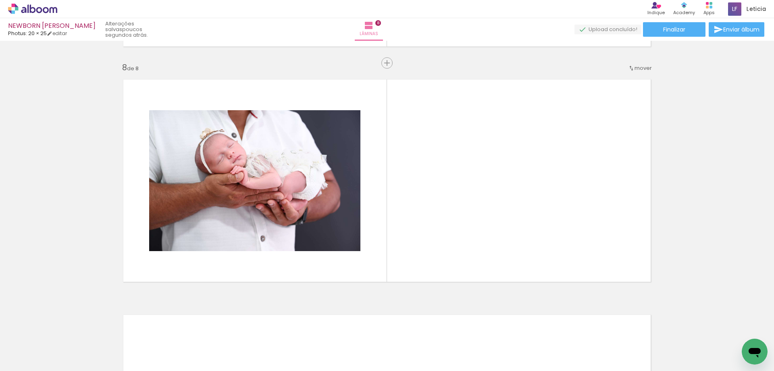
drag, startPoint x: 444, startPoint y: 345, endPoint x: 498, endPoint y: 340, distance: 54.3
click at [437, 223] on quentale-workspace at bounding box center [387, 185] width 774 height 371
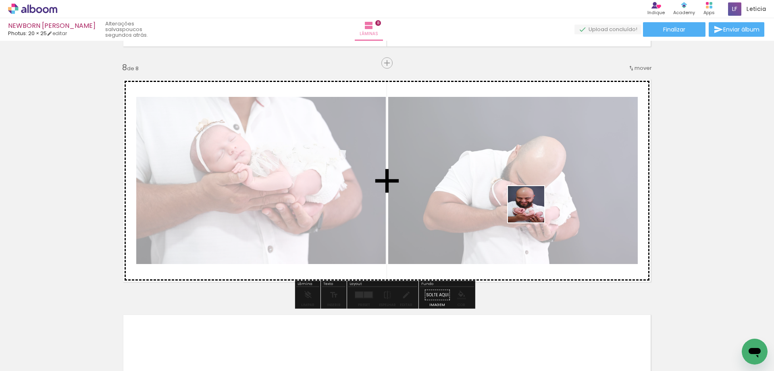
drag, startPoint x: 498, startPoint y: 344, endPoint x: 532, endPoint y: 210, distance: 137.7
click at [532, 210] on quentale-workspace at bounding box center [387, 185] width 774 height 371
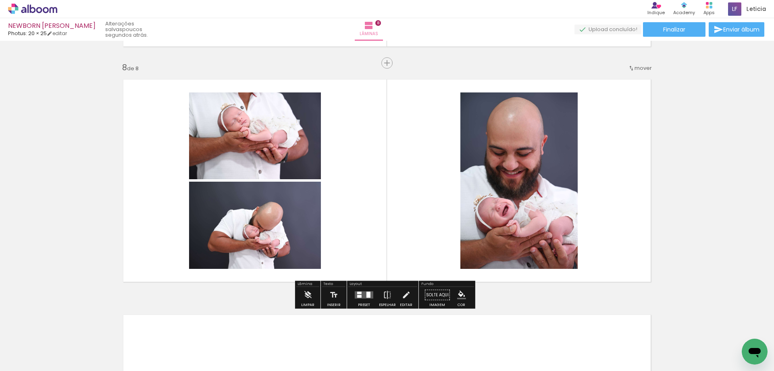
click at [362, 296] on quentale-layouter at bounding box center [364, 294] width 19 height 7
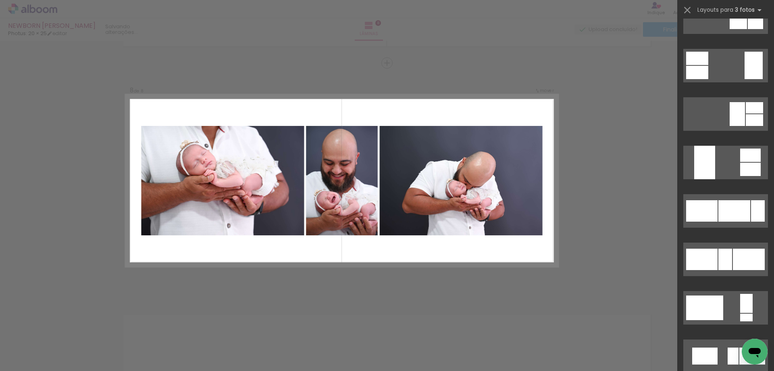
scroll to position [685, 0]
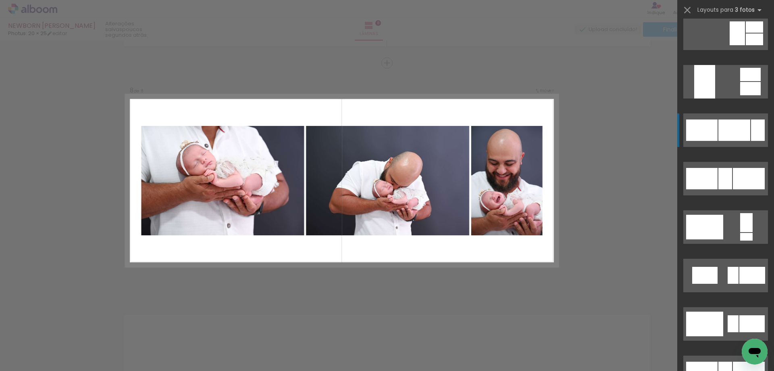
click at [740, 127] on div at bounding box center [735, 129] width 32 height 21
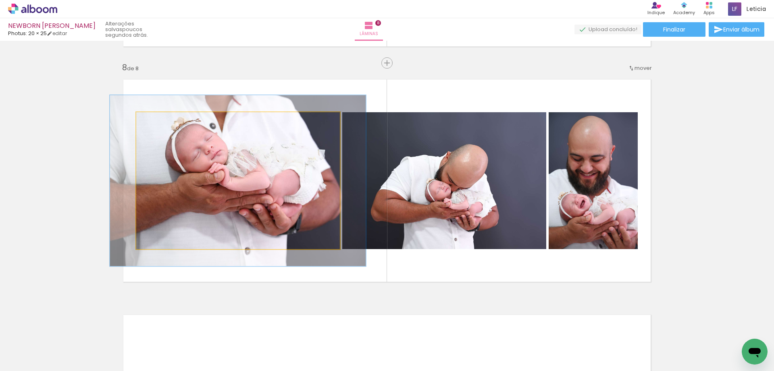
drag, startPoint x: 152, startPoint y: 122, endPoint x: 158, endPoint y: 123, distance: 6.9
type paper-slider "125"
click at [158, 123] on div at bounding box center [161, 120] width 7 height 7
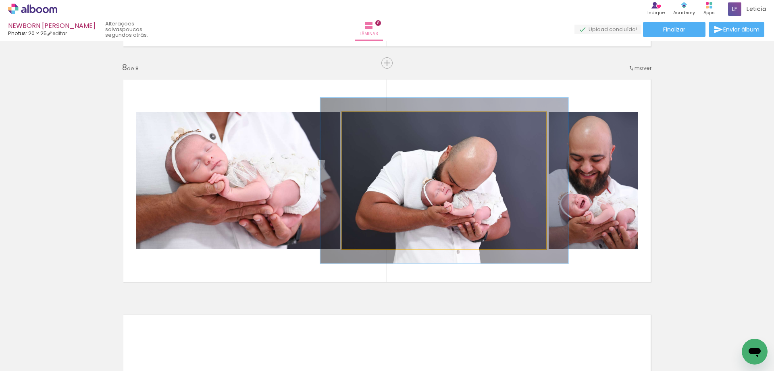
drag, startPoint x: 358, startPoint y: 121, endPoint x: 365, endPoint y: 121, distance: 6.0
type paper-slider "121"
click at [365, 121] on div at bounding box center [367, 120] width 7 height 7
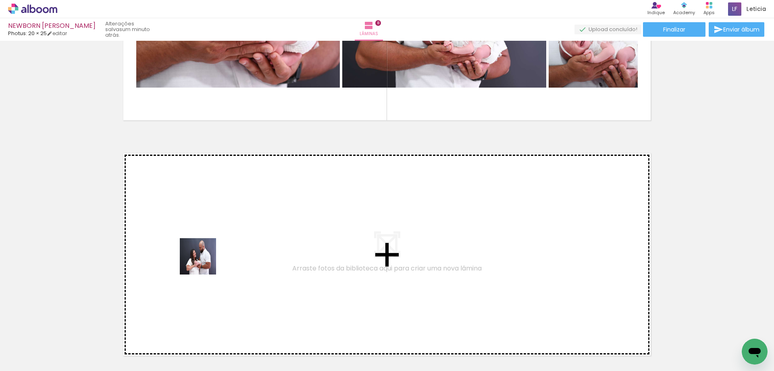
drag, startPoint x: 172, startPoint y: 341, endPoint x: 209, endPoint y: 253, distance: 95.9
click at [209, 253] on quentale-workspace at bounding box center [387, 185] width 774 height 371
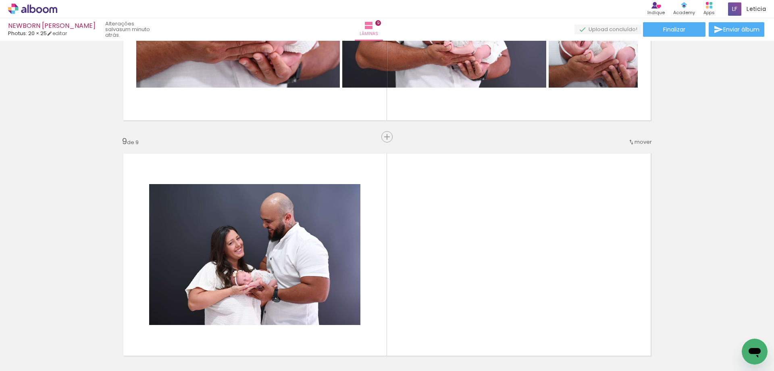
scroll to position [1872, 0]
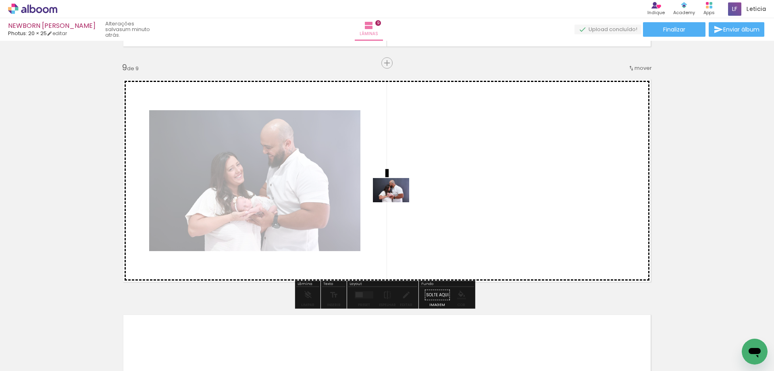
drag, startPoint x: 221, startPoint y: 345, endPoint x: 413, endPoint y: 192, distance: 245.9
click at [413, 192] on quentale-workspace at bounding box center [387, 185] width 774 height 371
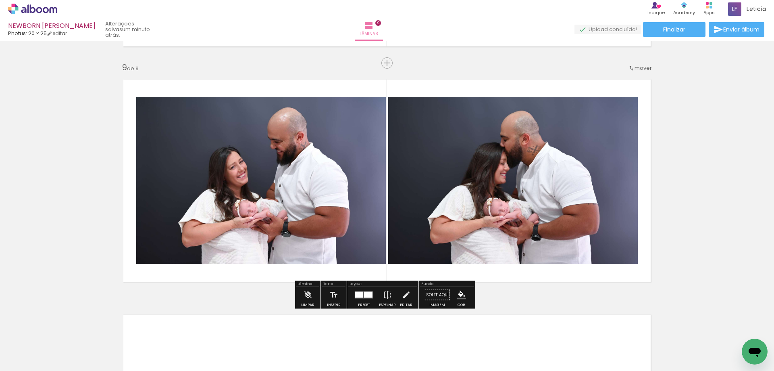
click at [364, 294] on div at bounding box center [368, 295] width 8 height 6
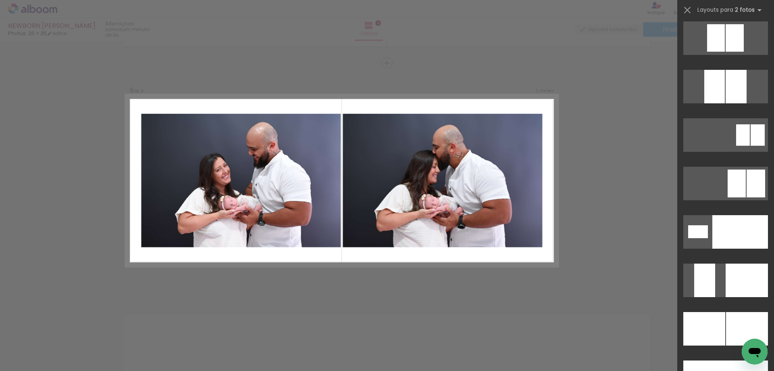
scroll to position [3300, 0]
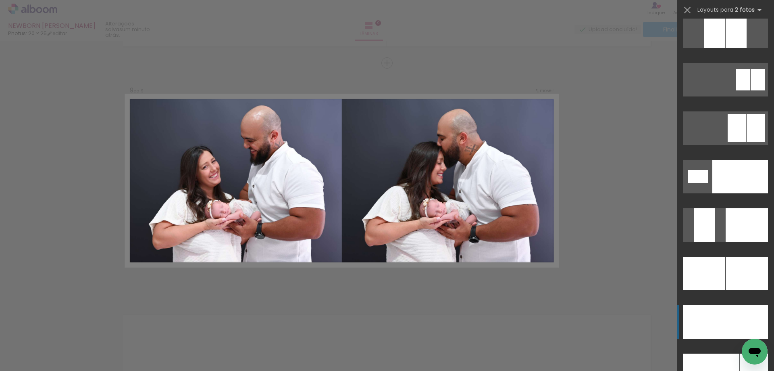
click at [733, 312] on div at bounding box center [747, 321] width 42 height 33
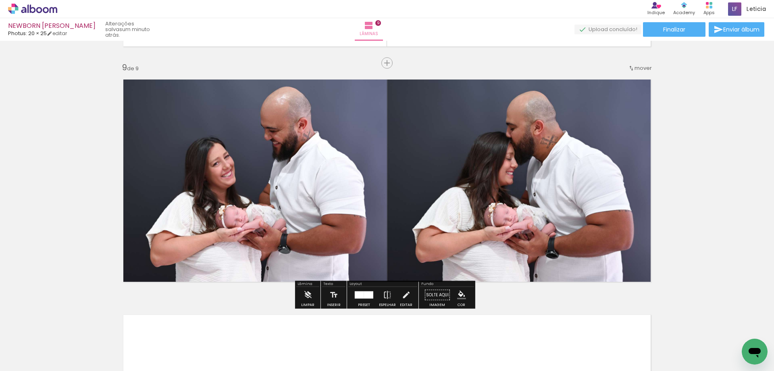
scroll to position [1993, 0]
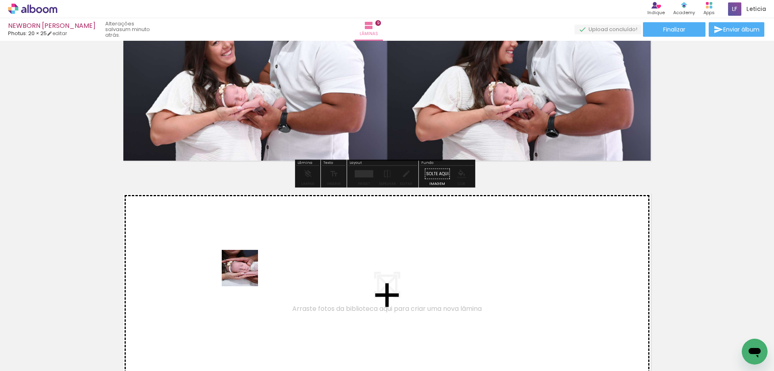
drag, startPoint x: 262, startPoint y: 348, endPoint x: 246, endPoint y: 274, distance: 75.9
click at [246, 274] on quentale-workspace at bounding box center [387, 185] width 774 height 371
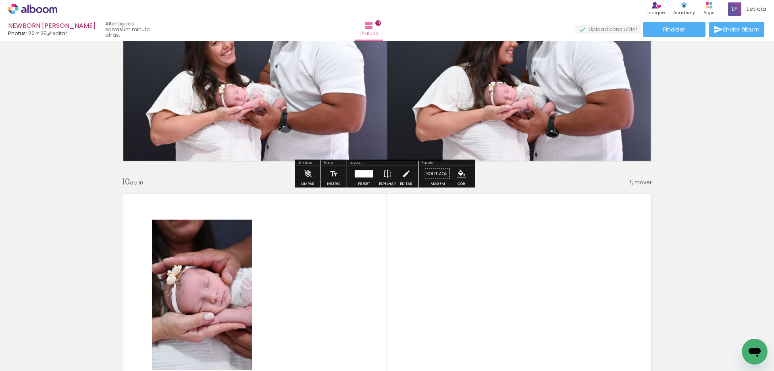
scroll to position [2107, 0]
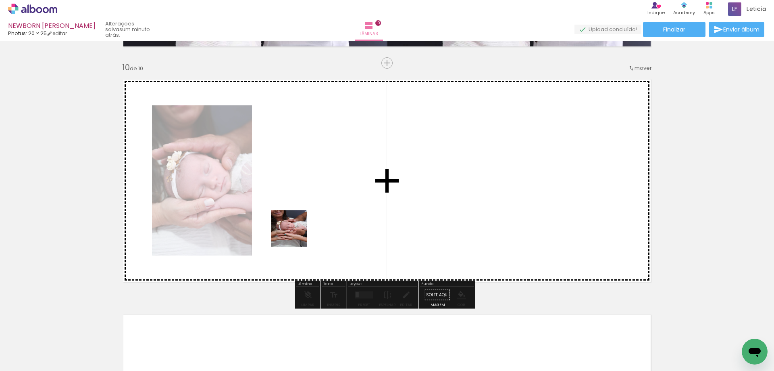
drag, startPoint x: 351, startPoint y: 346, endPoint x: 295, endPoint y: 233, distance: 126.2
click at [295, 233] on quentale-workspace at bounding box center [387, 185] width 774 height 371
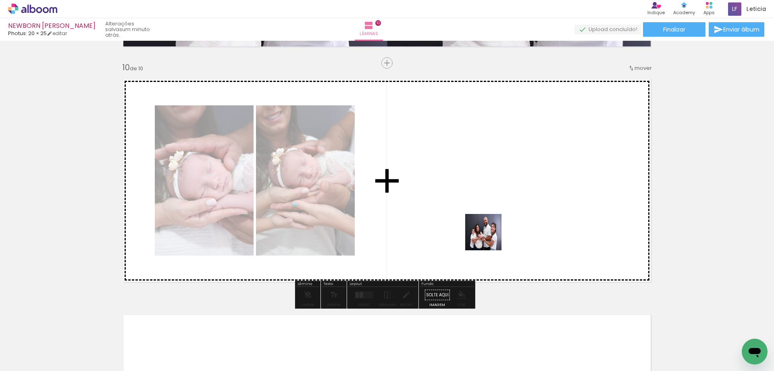
drag, startPoint x: 313, startPoint y: 351, endPoint x: 494, endPoint y: 235, distance: 214.9
click at [494, 235] on quentale-workspace at bounding box center [387, 185] width 774 height 371
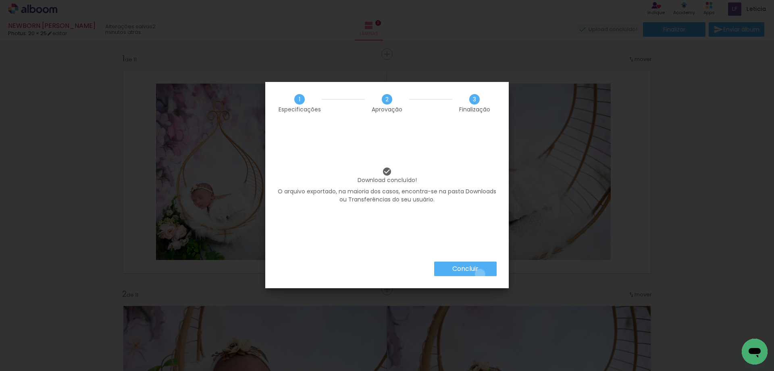
click at [479, 274] on paper-button "Concluir" at bounding box center [465, 268] width 62 height 15
